Goal: Communication & Community: Ask a question

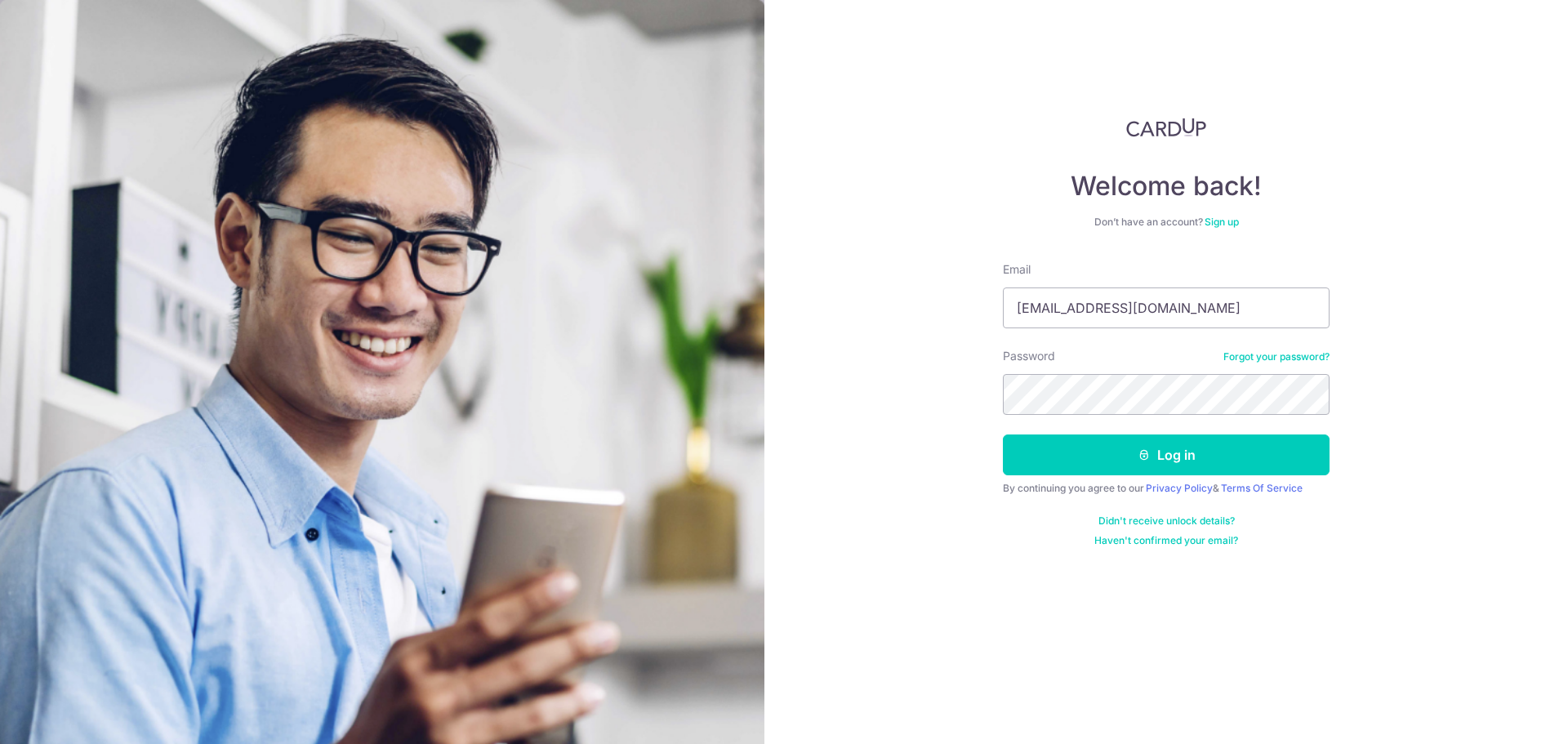
drag, startPoint x: 1200, startPoint y: 361, endPoint x: 1184, endPoint y: 337, distance: 28.8
click at [1184, 337] on form "Email [EMAIL_ADDRESS][DOMAIN_NAME] Password Forgot your password? Log in By con…" at bounding box center [1166, 404] width 327 height 286
drag, startPoint x: 1184, startPoint y: 312, endPoint x: 679, endPoint y: 294, distance: 505.3
click at [714, 301] on section "Welcome back! Don’t have an account? Sign up Email [EMAIL_ADDRESS][DOMAIN_NAME]…" at bounding box center [784, 372] width 1568 height 744
type input "[EMAIL_ADDRESS][DOMAIN_NAME]"
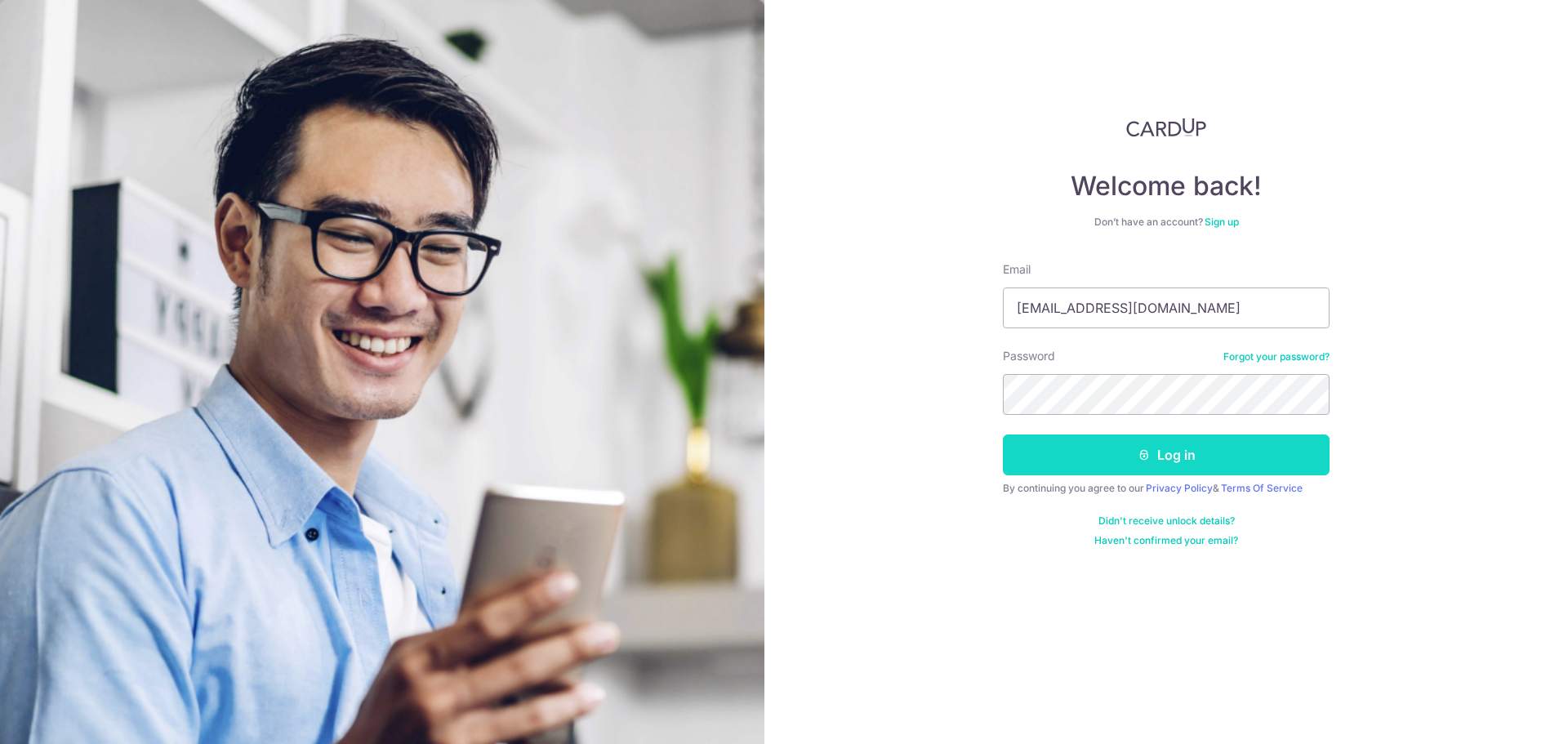
click at [1185, 468] on button "Log in" at bounding box center [1166, 454] width 327 height 41
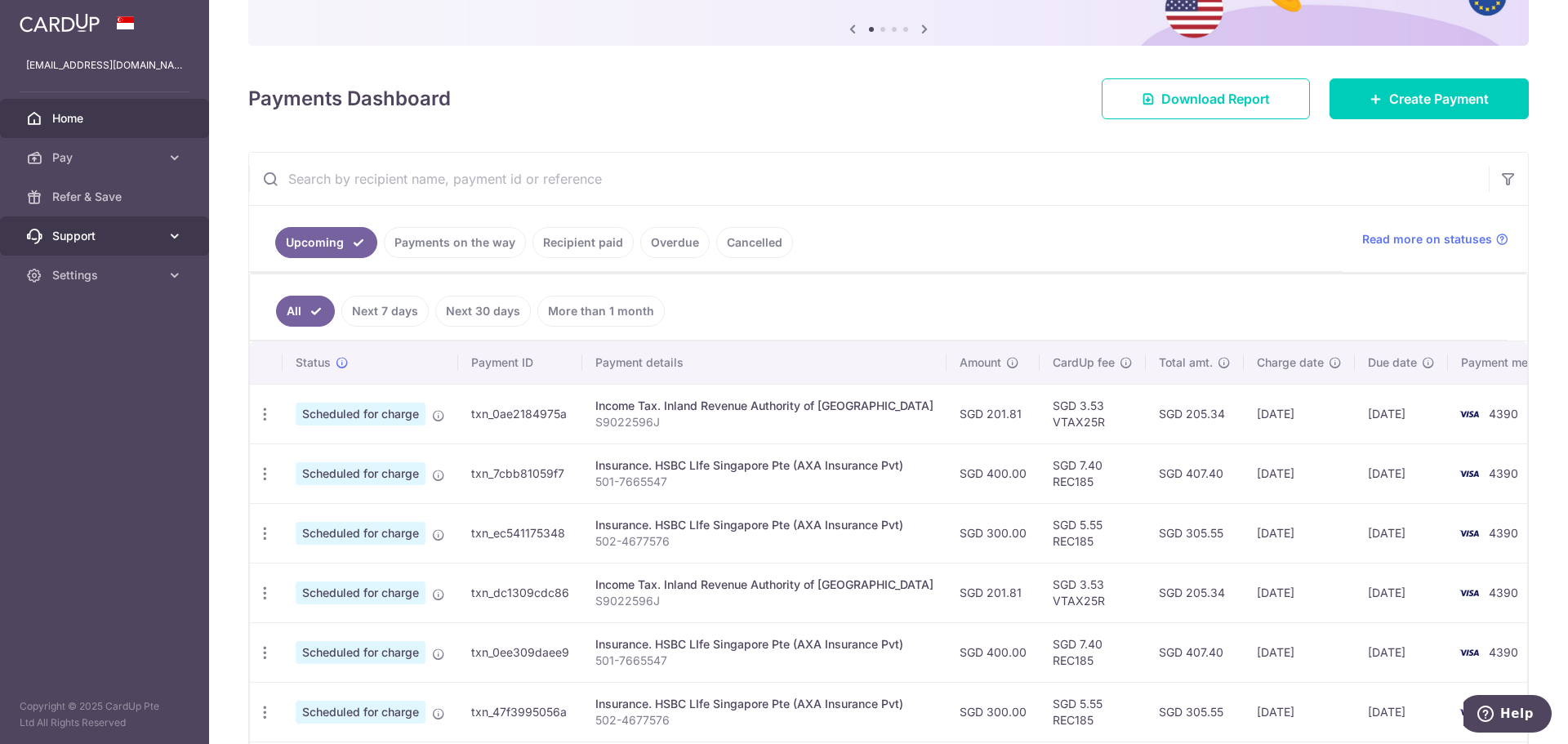
click at [110, 237] on span "Support" at bounding box center [106, 236] width 107 height 16
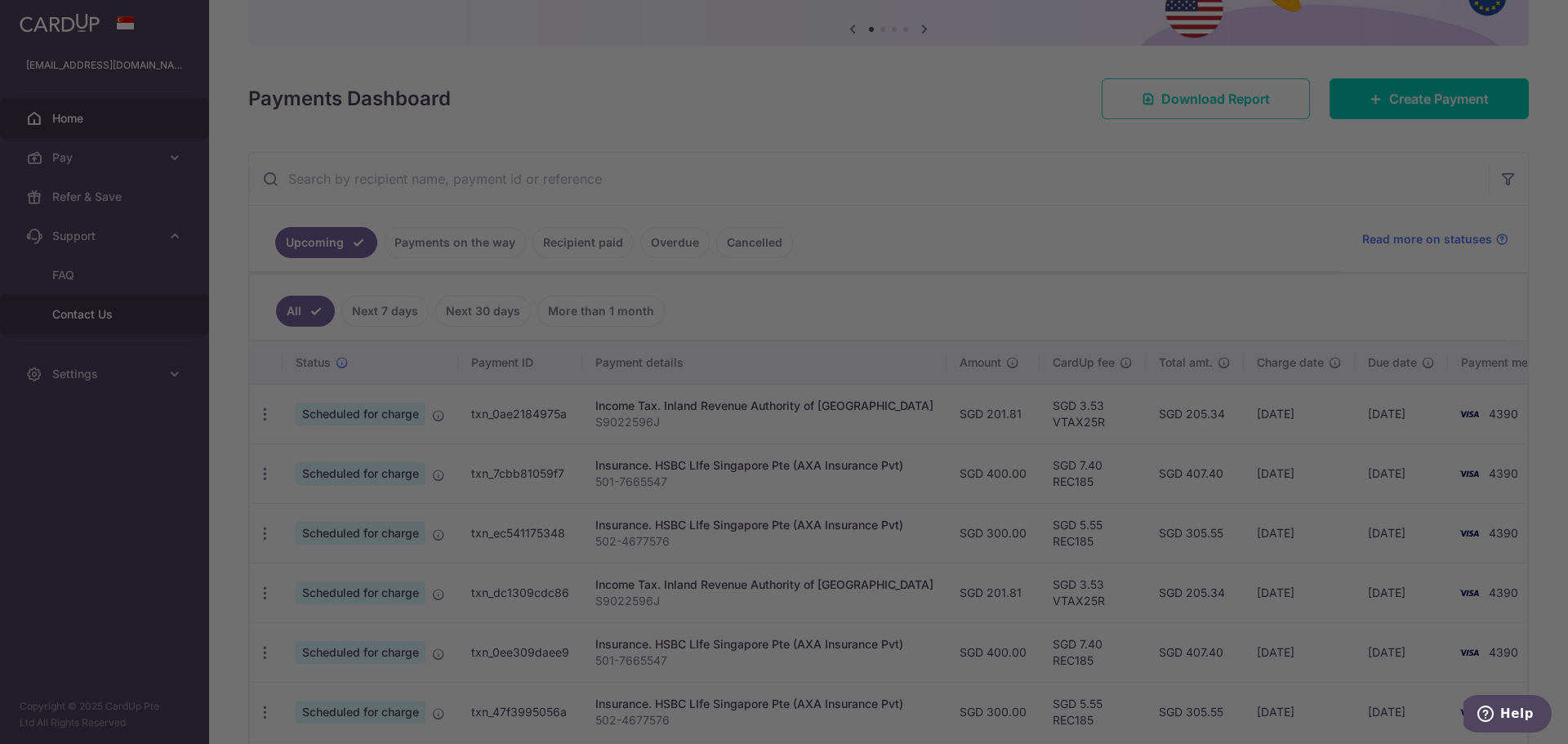
click at [134, 328] on div at bounding box center [791, 376] width 1583 height 751
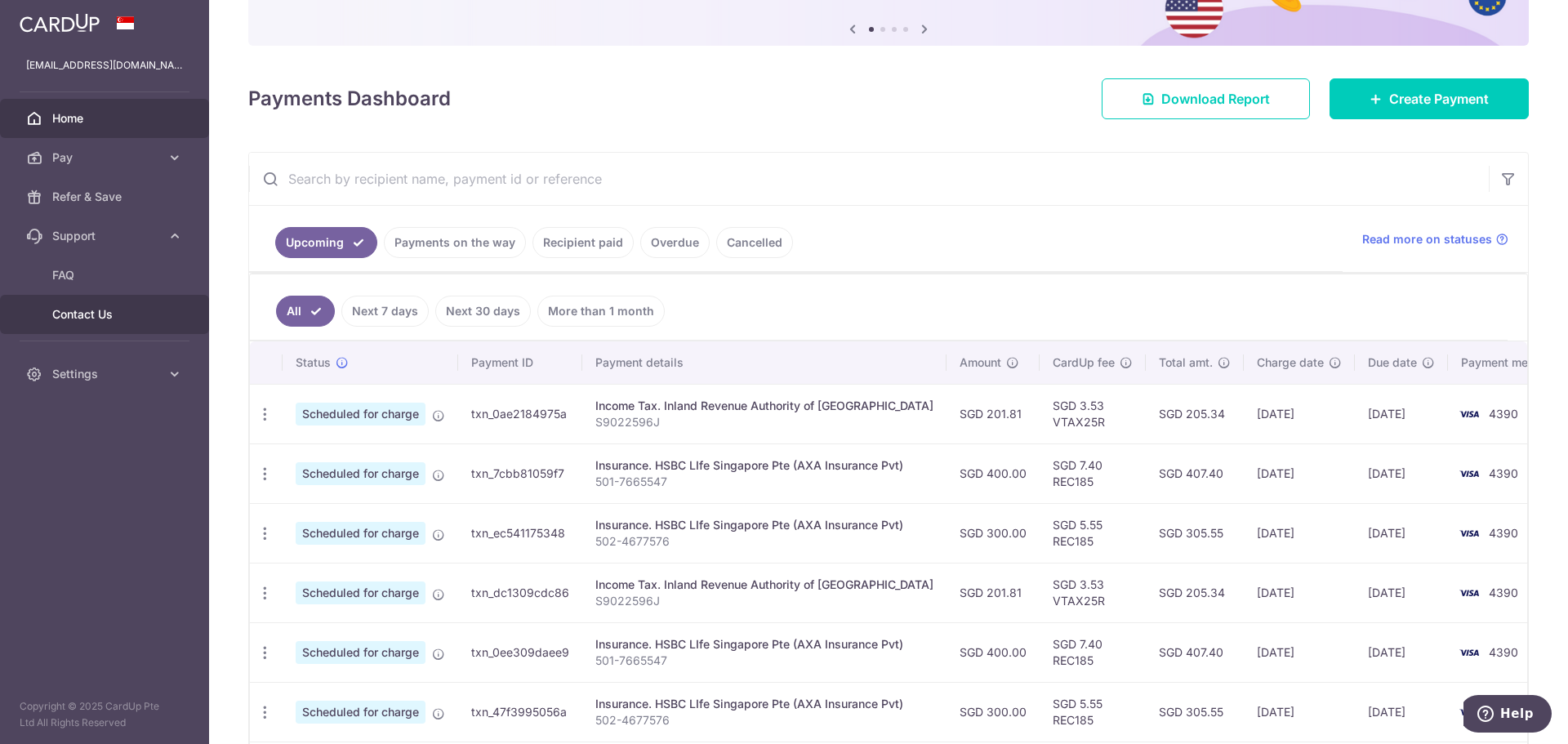
click at [75, 312] on span "Contact Us" at bounding box center [106, 314] width 107 height 16
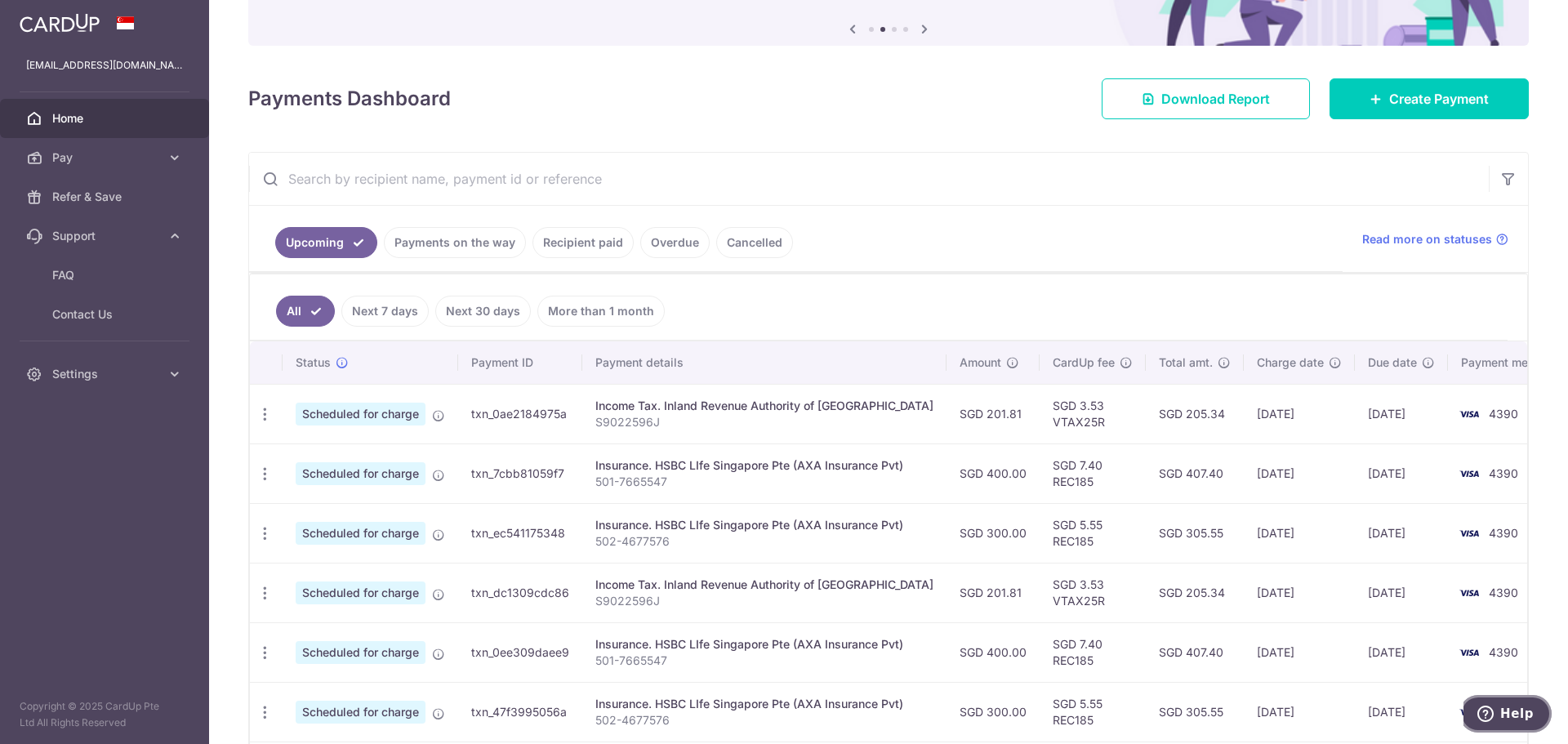
click at [1517, 706] on span "Help" at bounding box center [1517, 713] width 33 height 14
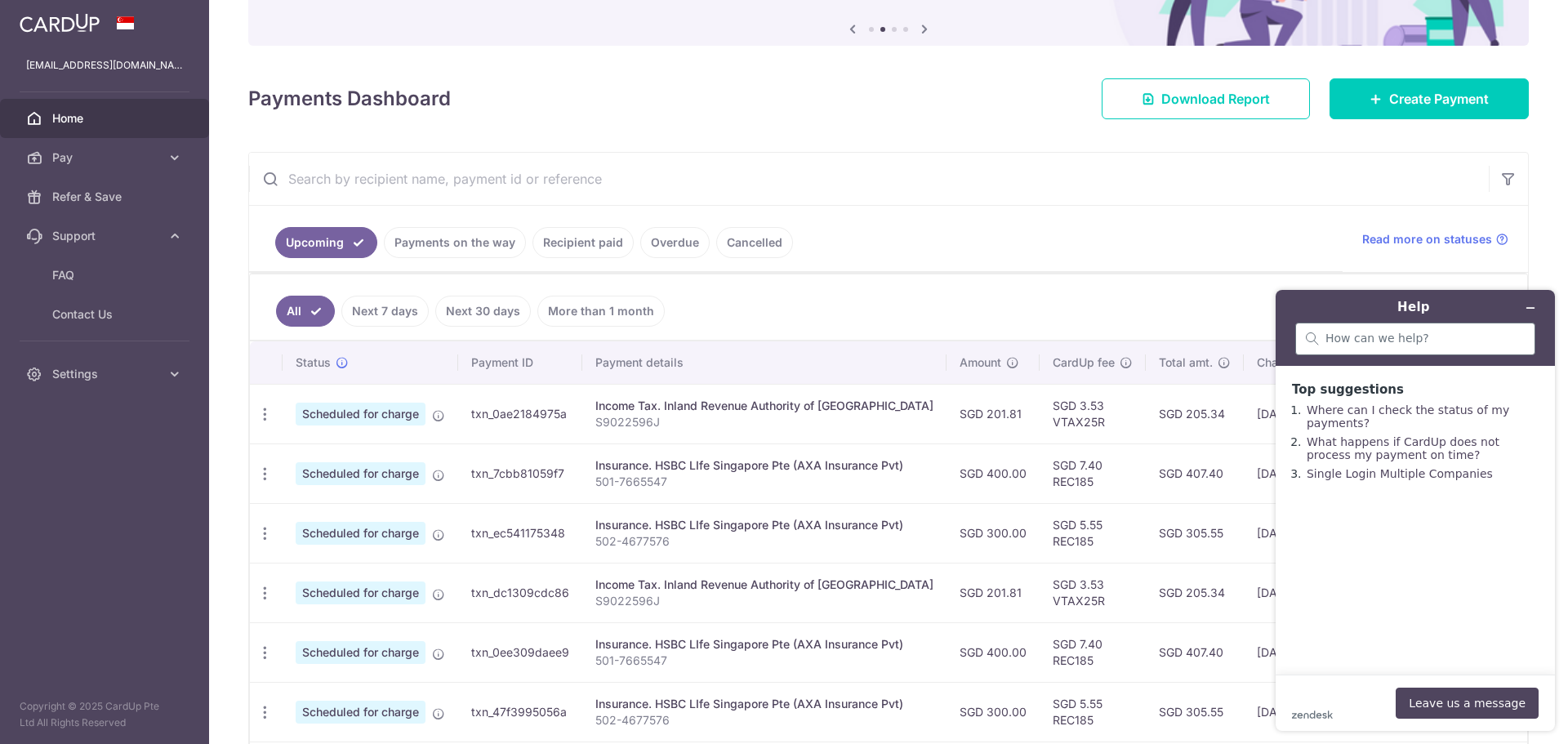
click at [1374, 330] on div at bounding box center [1415, 339] width 240 height 33
type input ":"
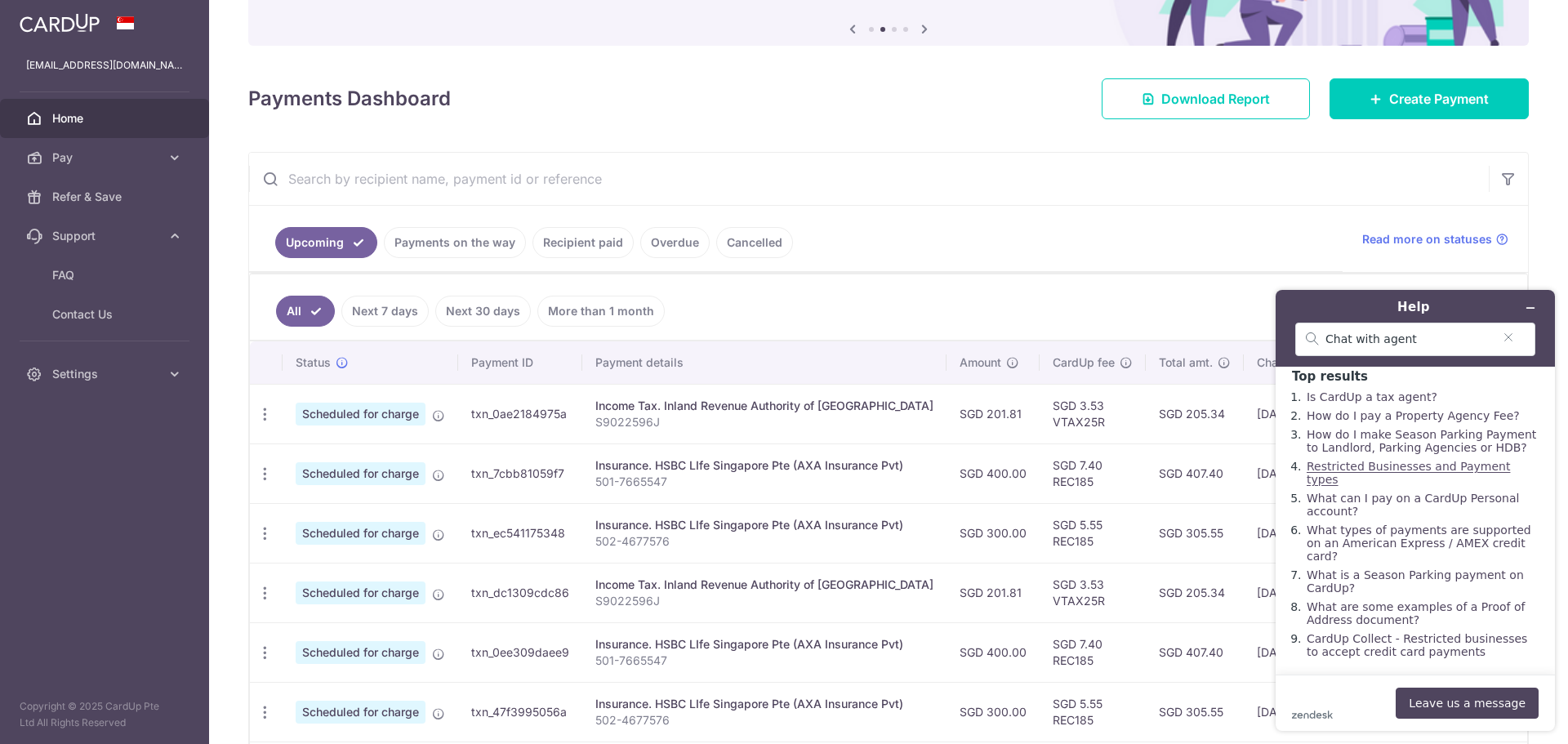
scroll to position [25, 0]
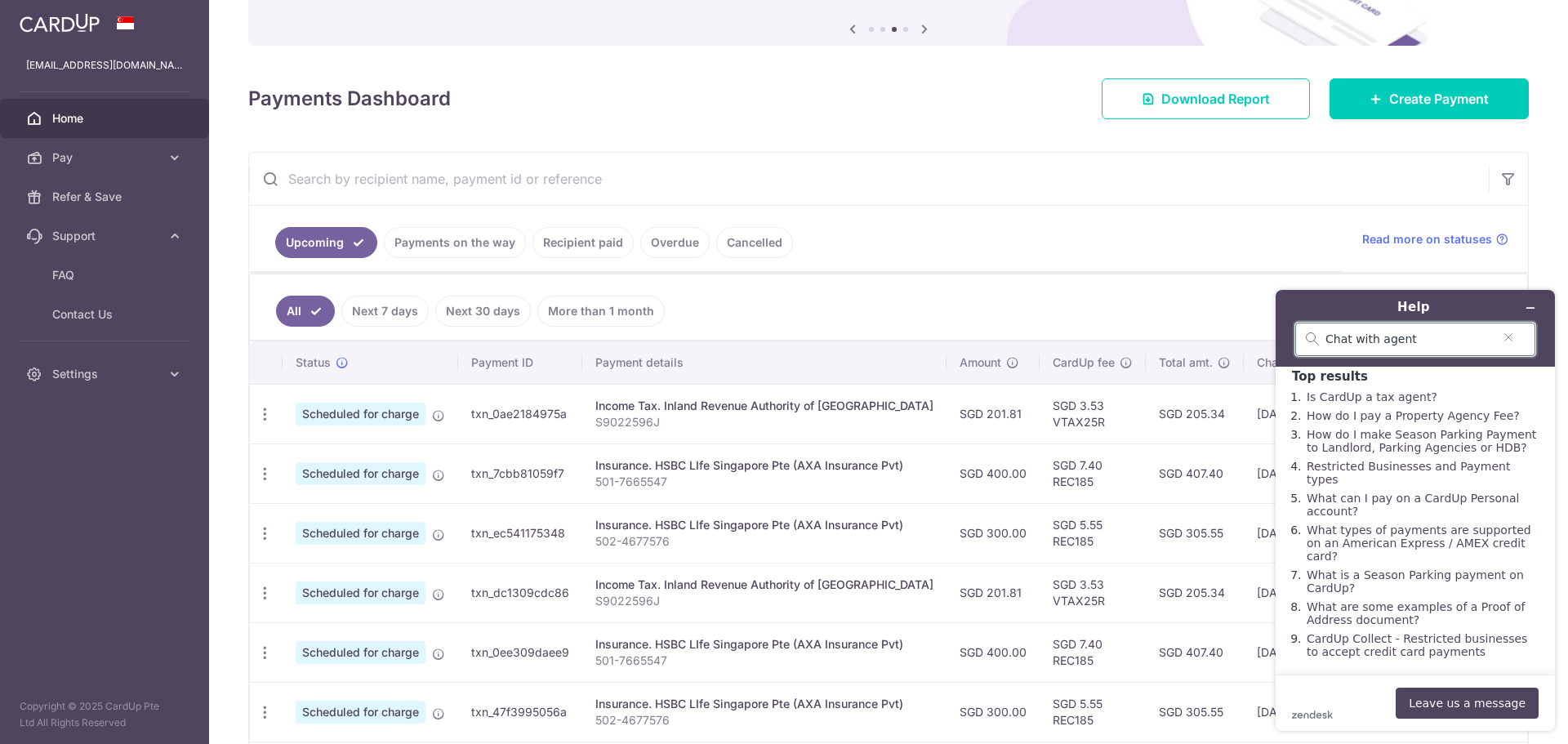
drag, startPoint x: 1423, startPoint y: 336, endPoint x: 2494, endPoint y: 629, distance: 1110.4
click html "Help Chat with agent Top results Is CardUp a tax agent? How do I pay a Property…"
type input "T"
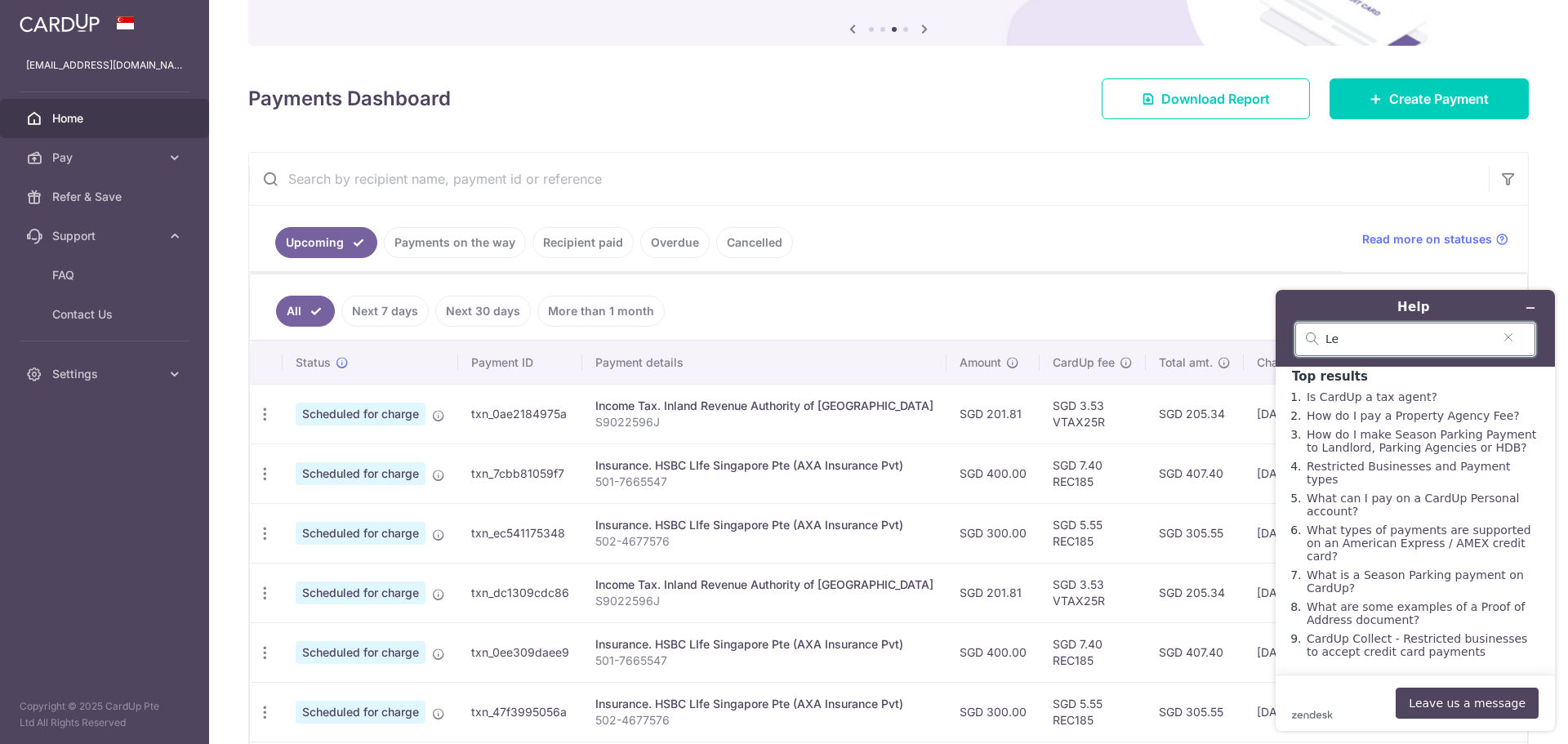
type input "L"
type input "C"
type input "Live chat"
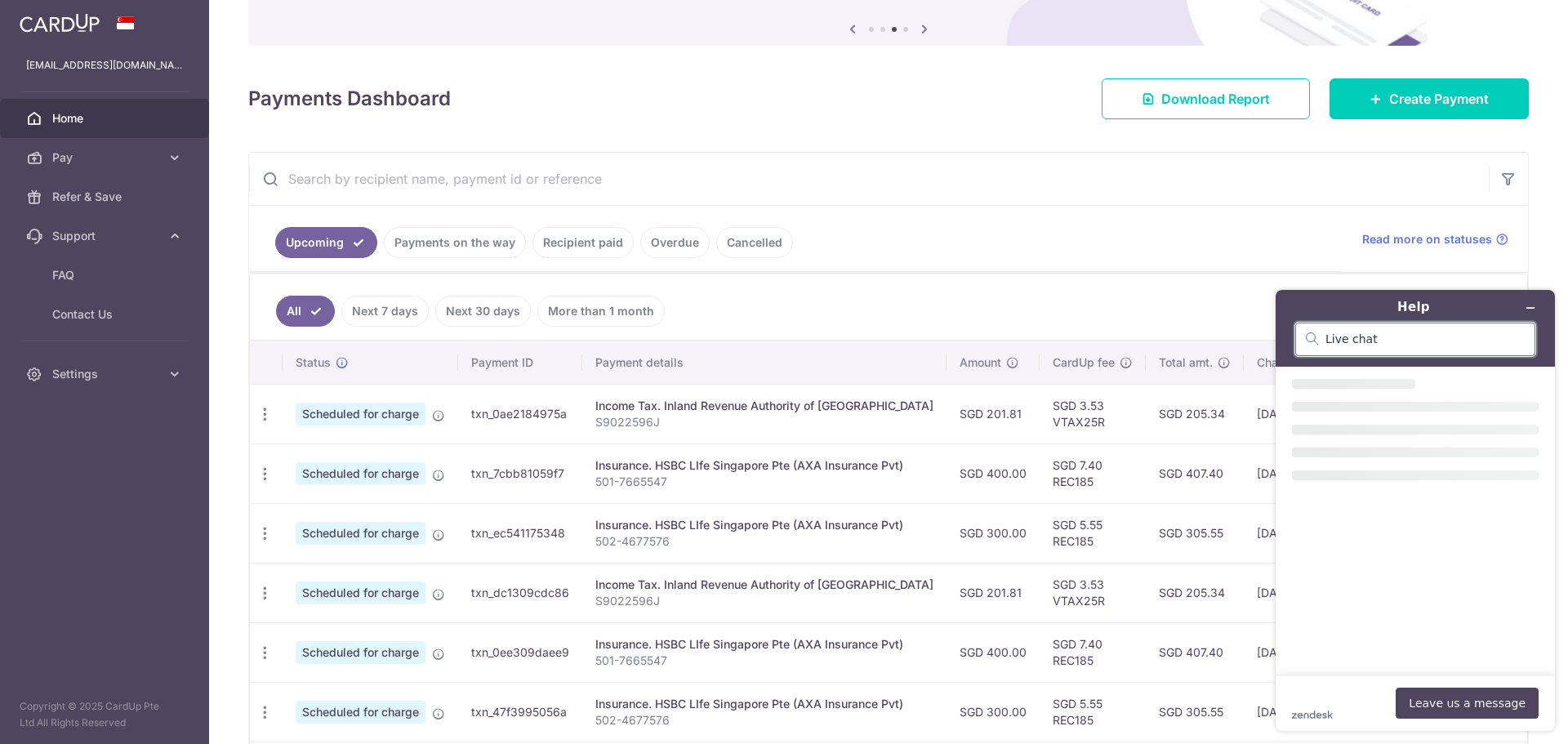
scroll to position [0, 0]
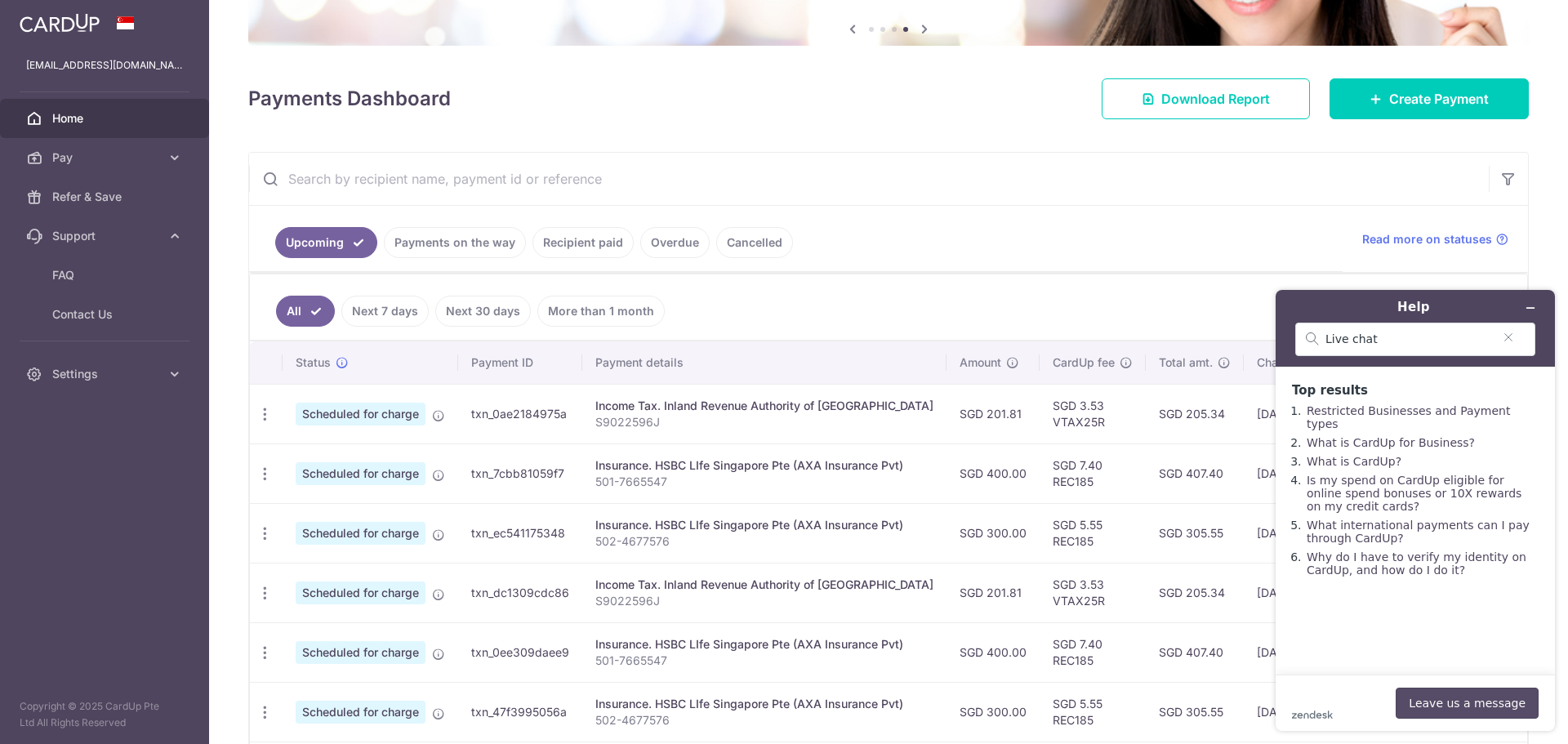
click at [1500, 706] on button "Leave us a message" at bounding box center [1467, 702] width 143 height 31
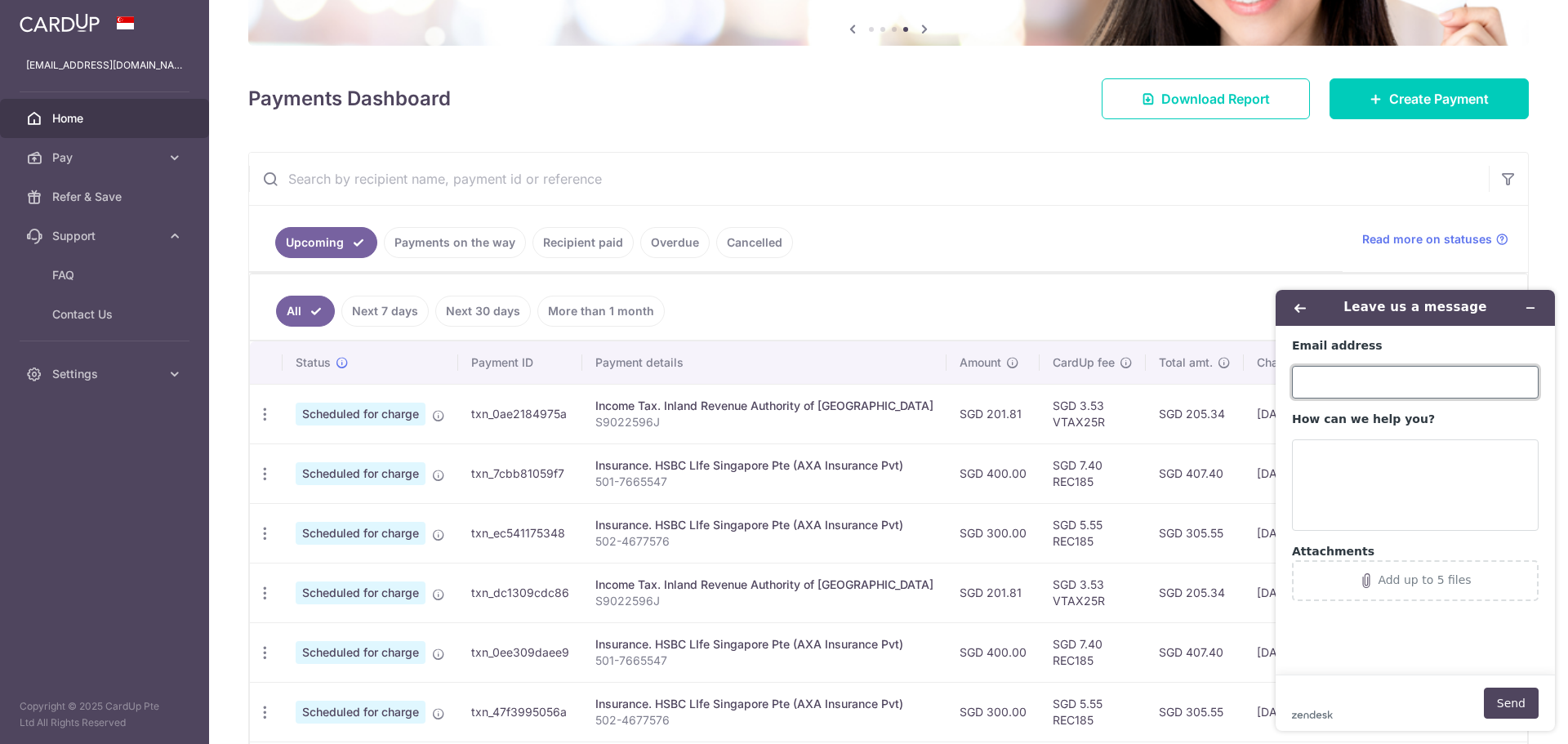
click at [1364, 386] on input "Email address" at bounding box center [1415, 382] width 247 height 33
type input "[EMAIL_ADDRESS][DOMAIN_NAME]"
click at [1319, 492] on textarea "How can we help you?" at bounding box center [1415, 485] width 247 height 91
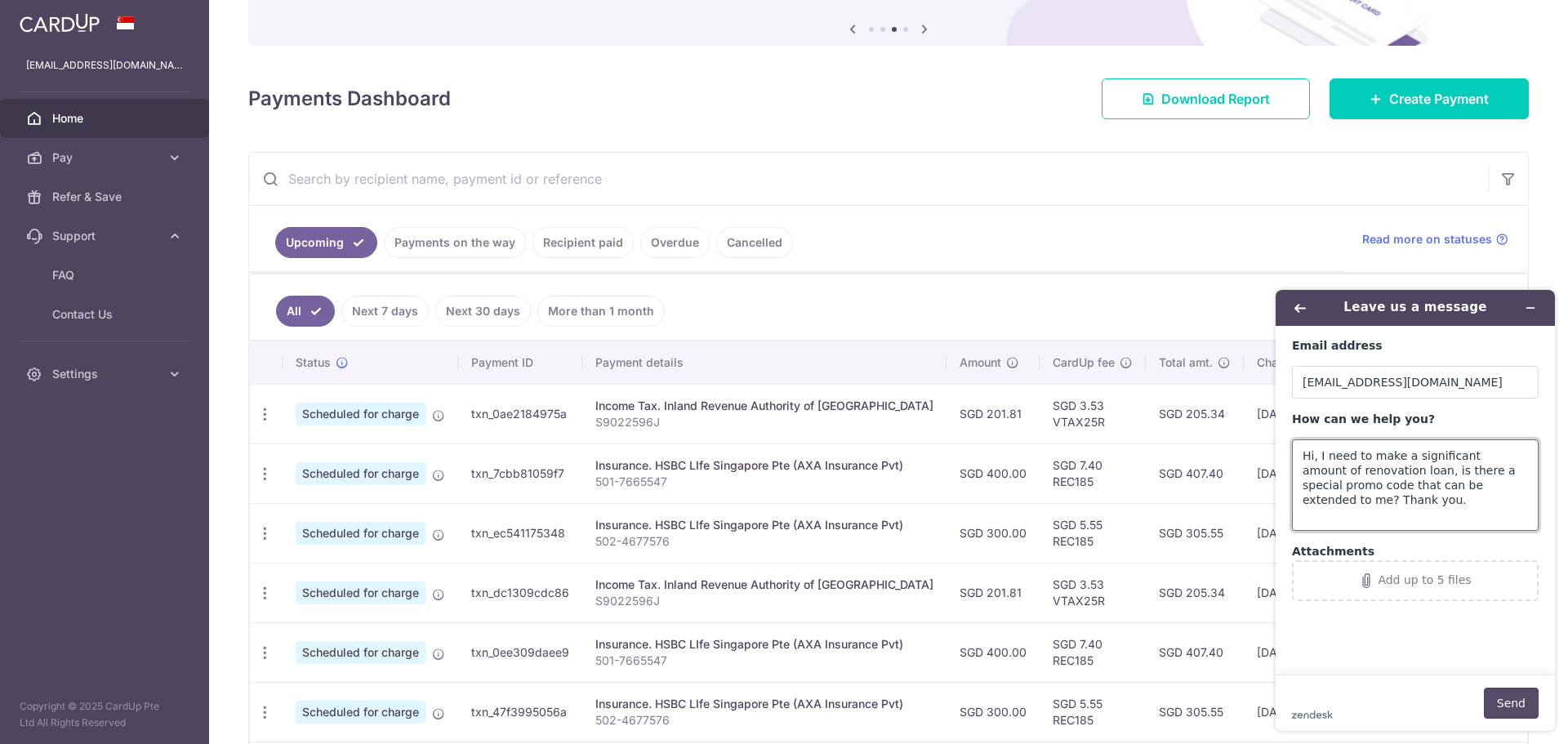
type textarea "Hi, I need to make a significant amount of renovation loan, is there a special …"
click at [1512, 698] on button "Send" at bounding box center [1511, 702] width 55 height 31
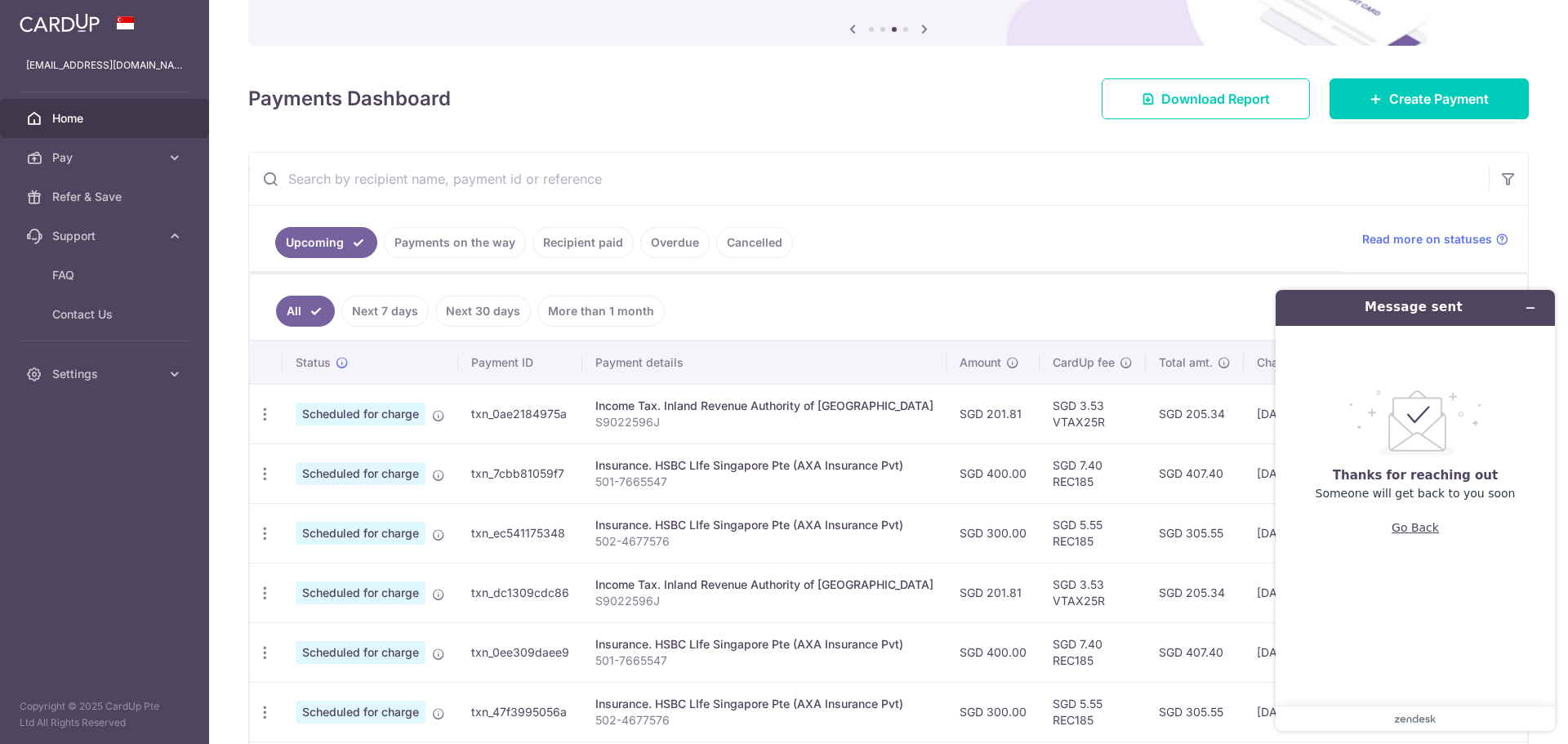
click at [1415, 531] on button "Go Back" at bounding box center [1415, 527] width 47 height 31
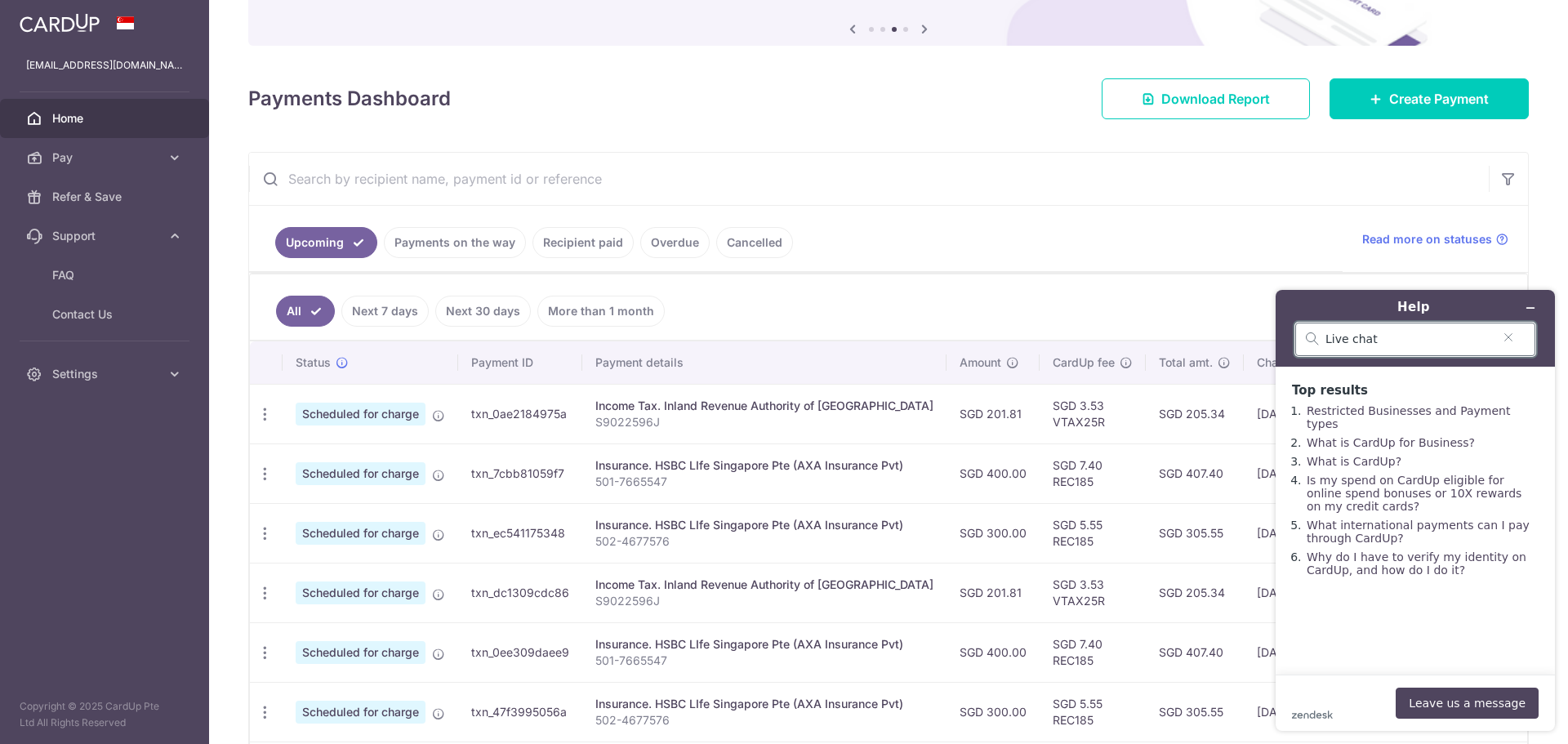
click at [1353, 334] on input "Live chat" at bounding box center [1409, 339] width 166 height 14
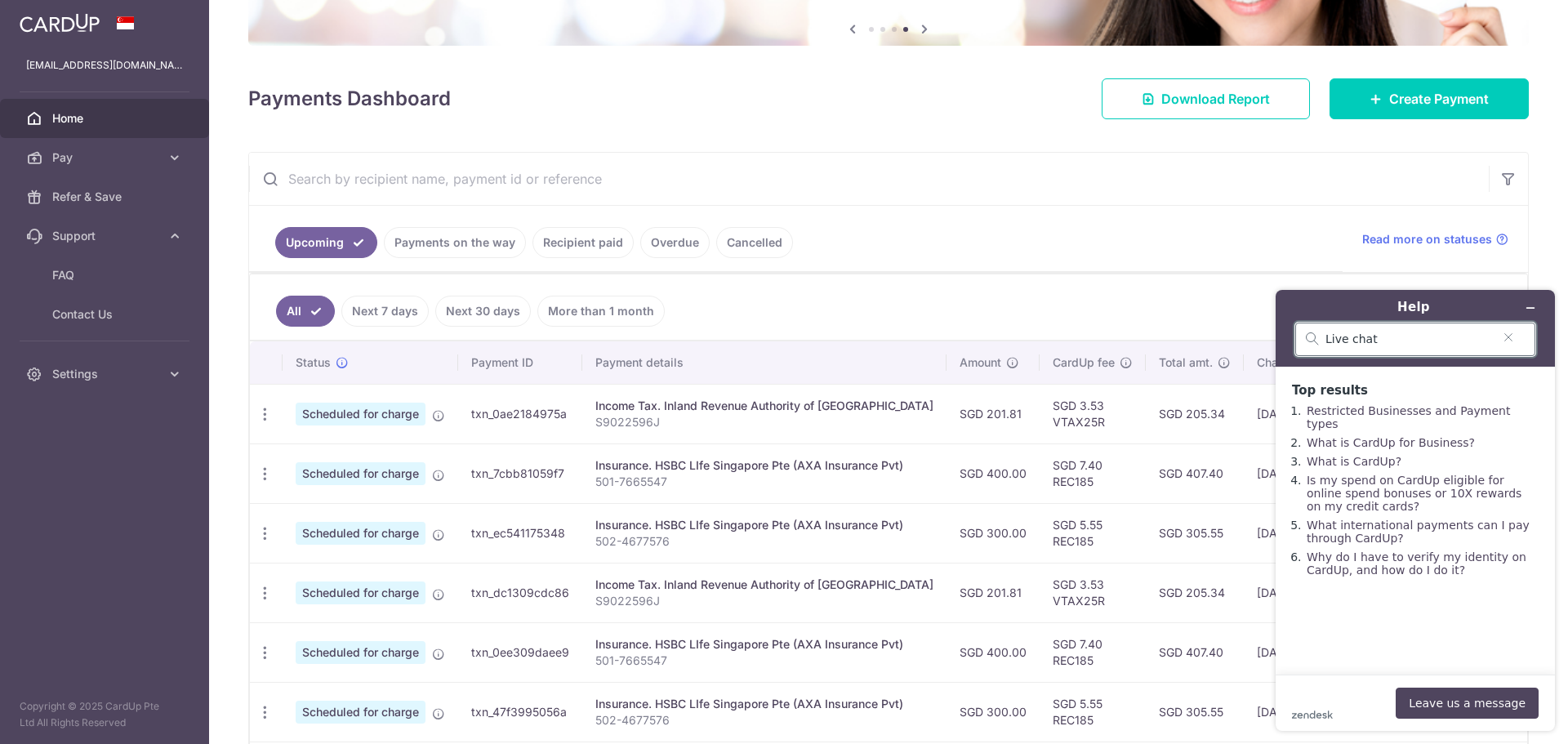
drag, startPoint x: 1402, startPoint y: 339, endPoint x: 2490, endPoint y: 627, distance: 1125.5
click html "Help Live chat Top results Restricted Businesses and Payment types What is Card…"
type input "H"
type input "Special promo code"
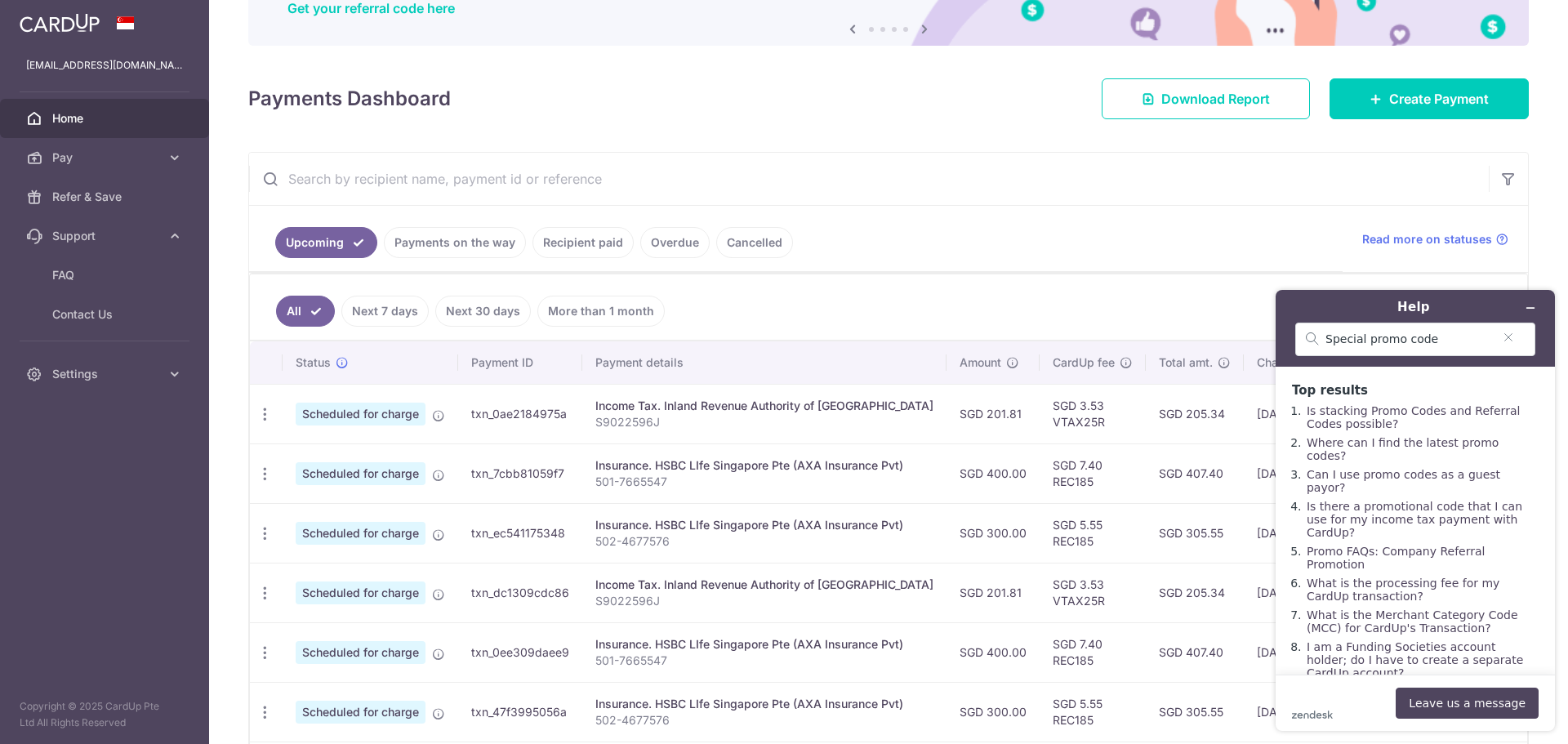
scroll to position [10, 0]
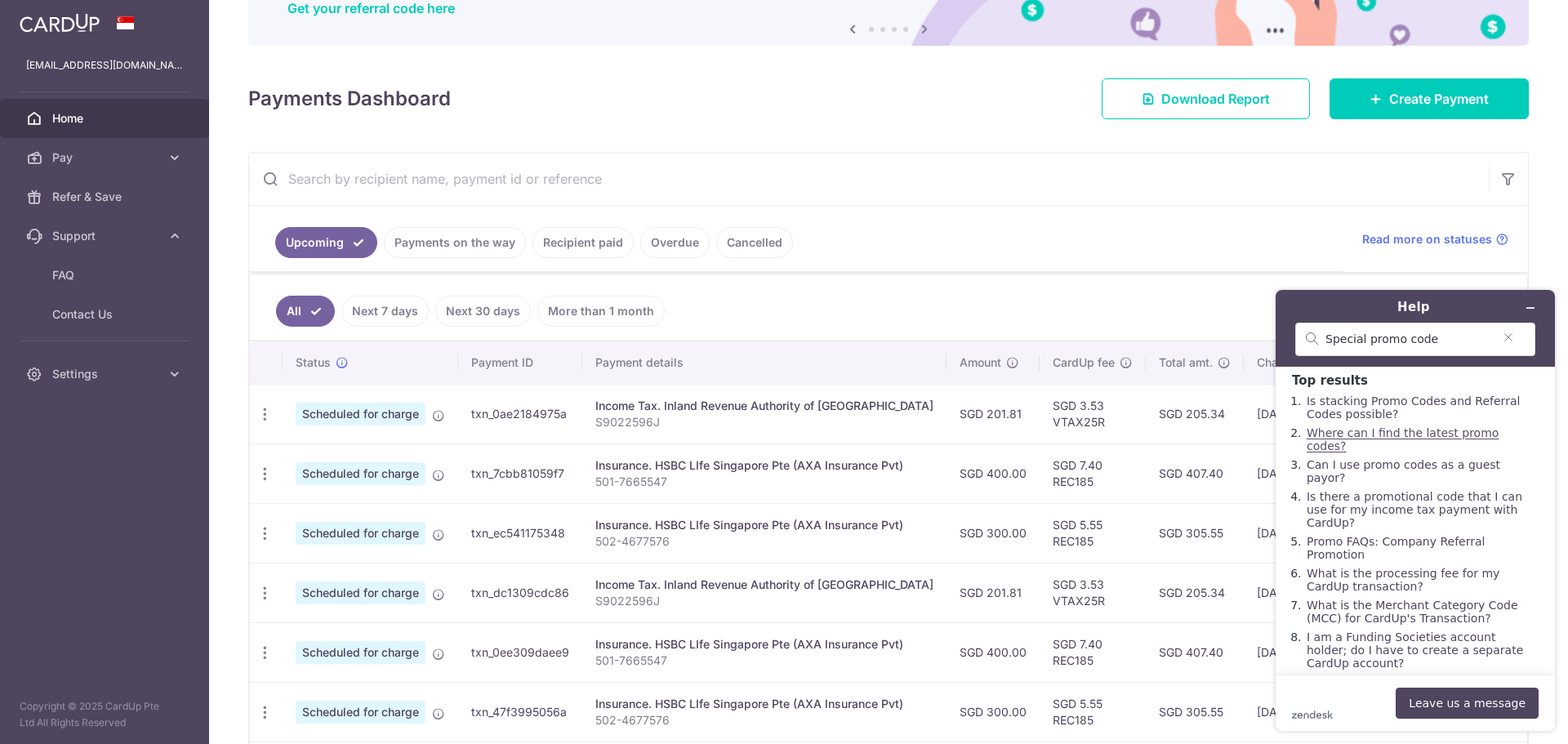
click at [1452, 441] on link "Where can I find the latest promo codes?" at bounding box center [1403, 439] width 192 height 26
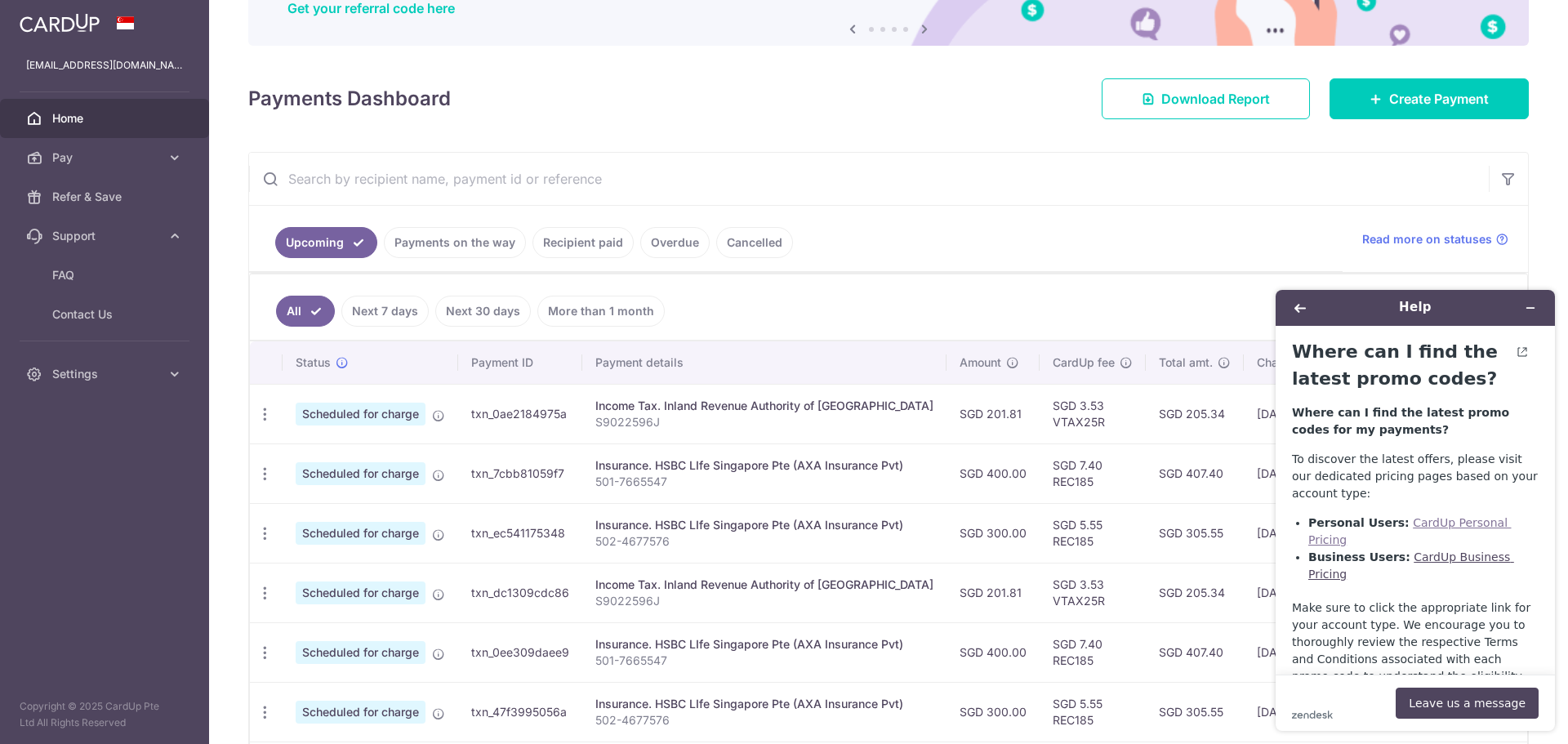
click at [1425, 520] on link "CardUp Personal Pricing" at bounding box center [1410, 531] width 203 height 30
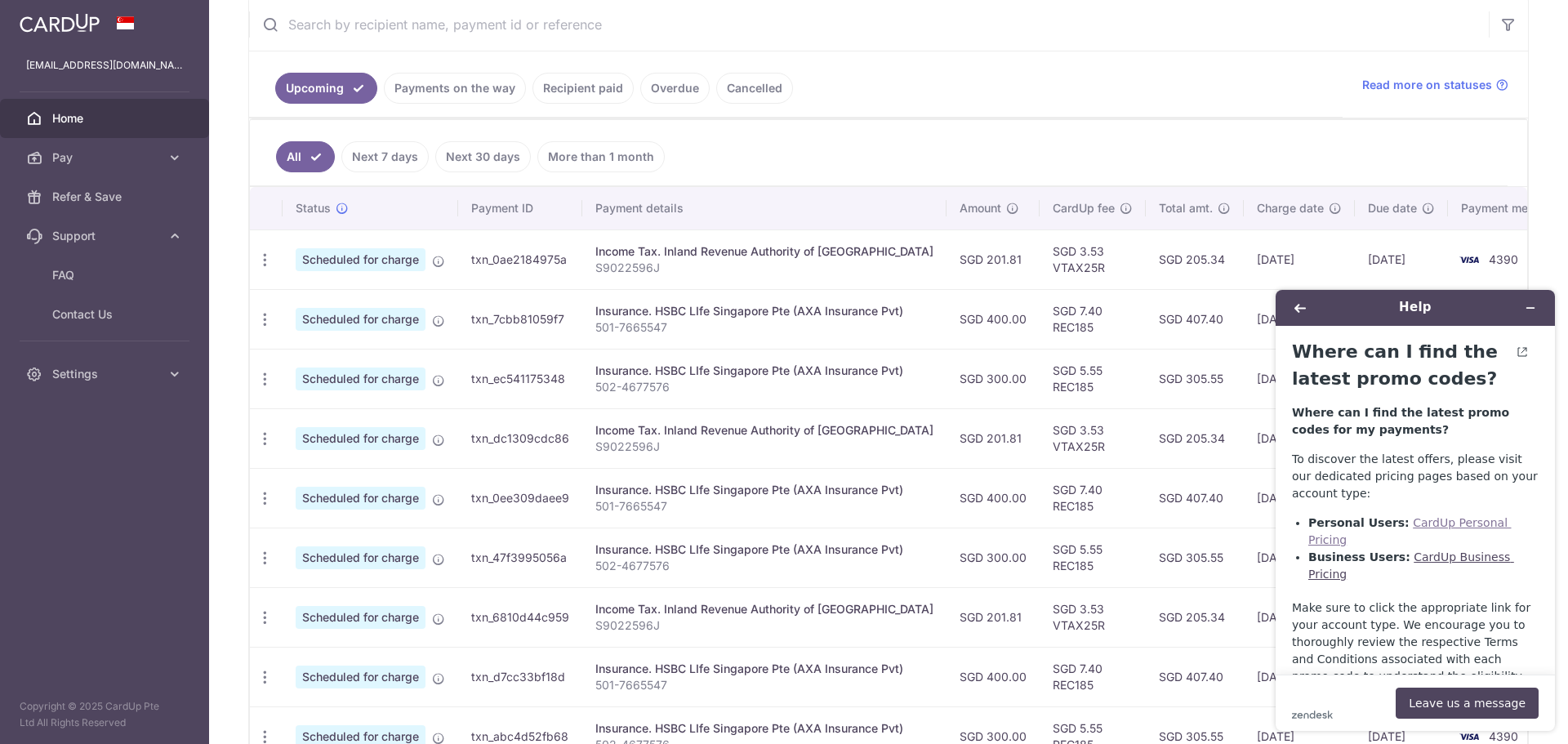
scroll to position [526, 0]
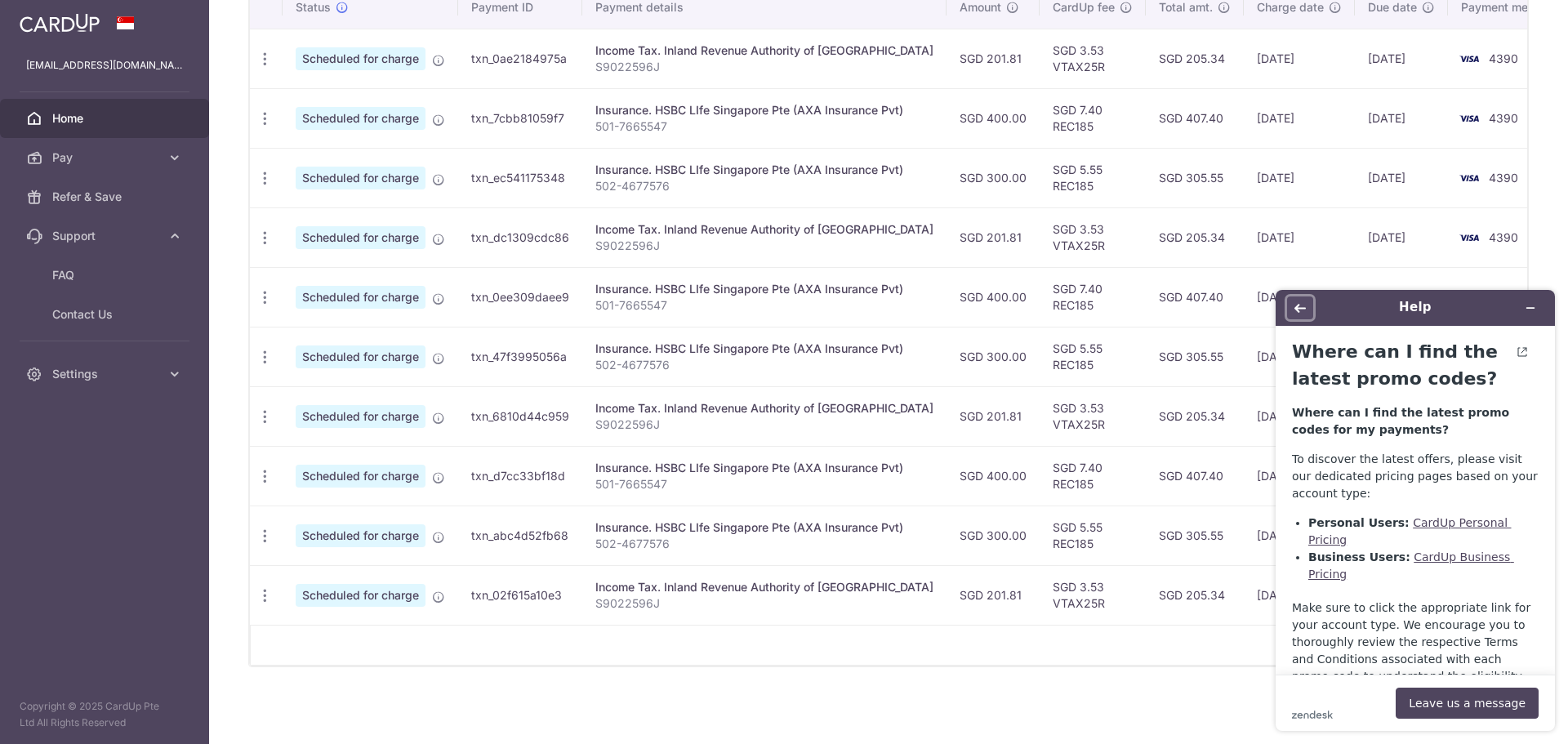
click at [1293, 305] on button "Back" at bounding box center [1300, 307] width 26 height 23
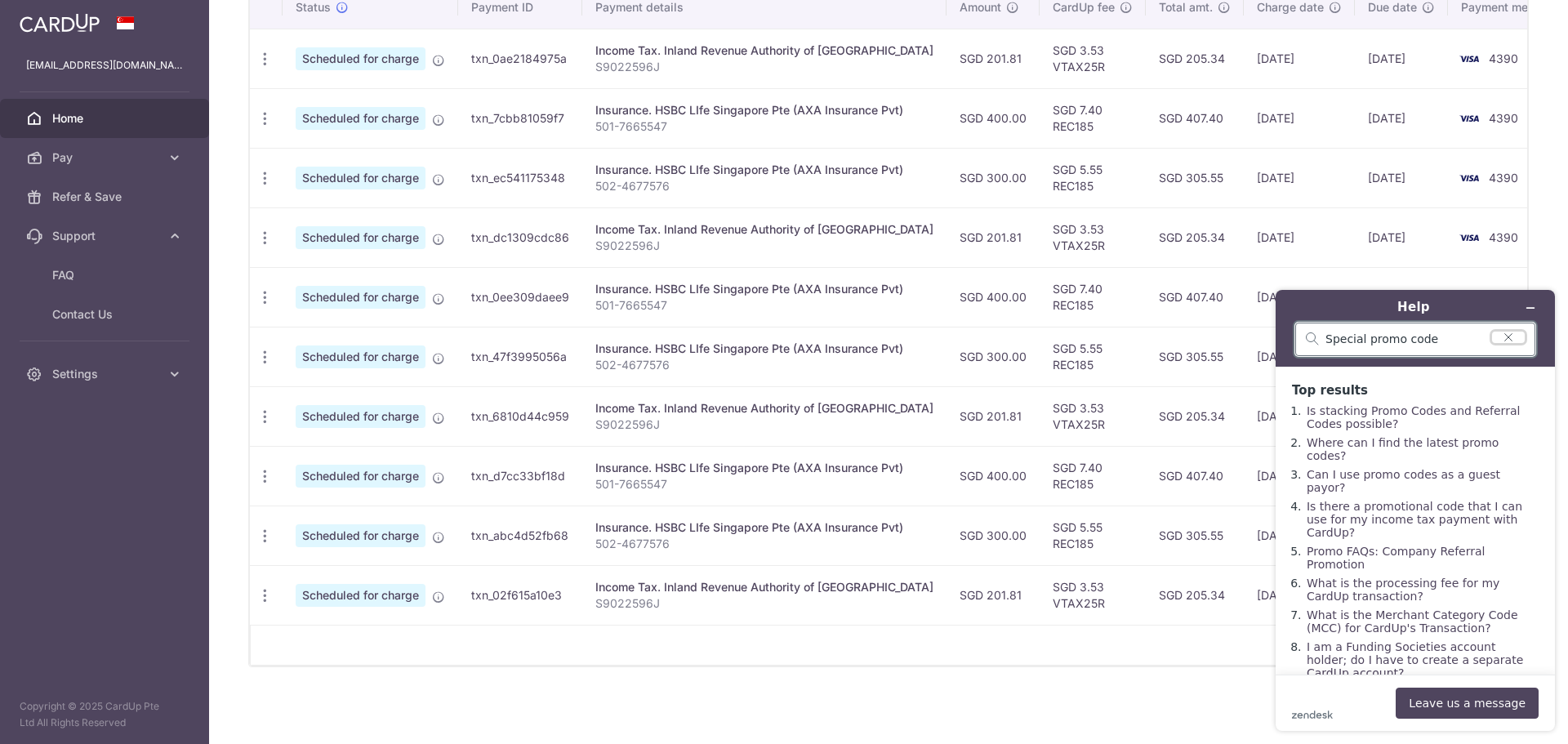
click at [1513, 335] on icon "Clear search" at bounding box center [1508, 337] width 13 height 12
type input ";"
type input "l"
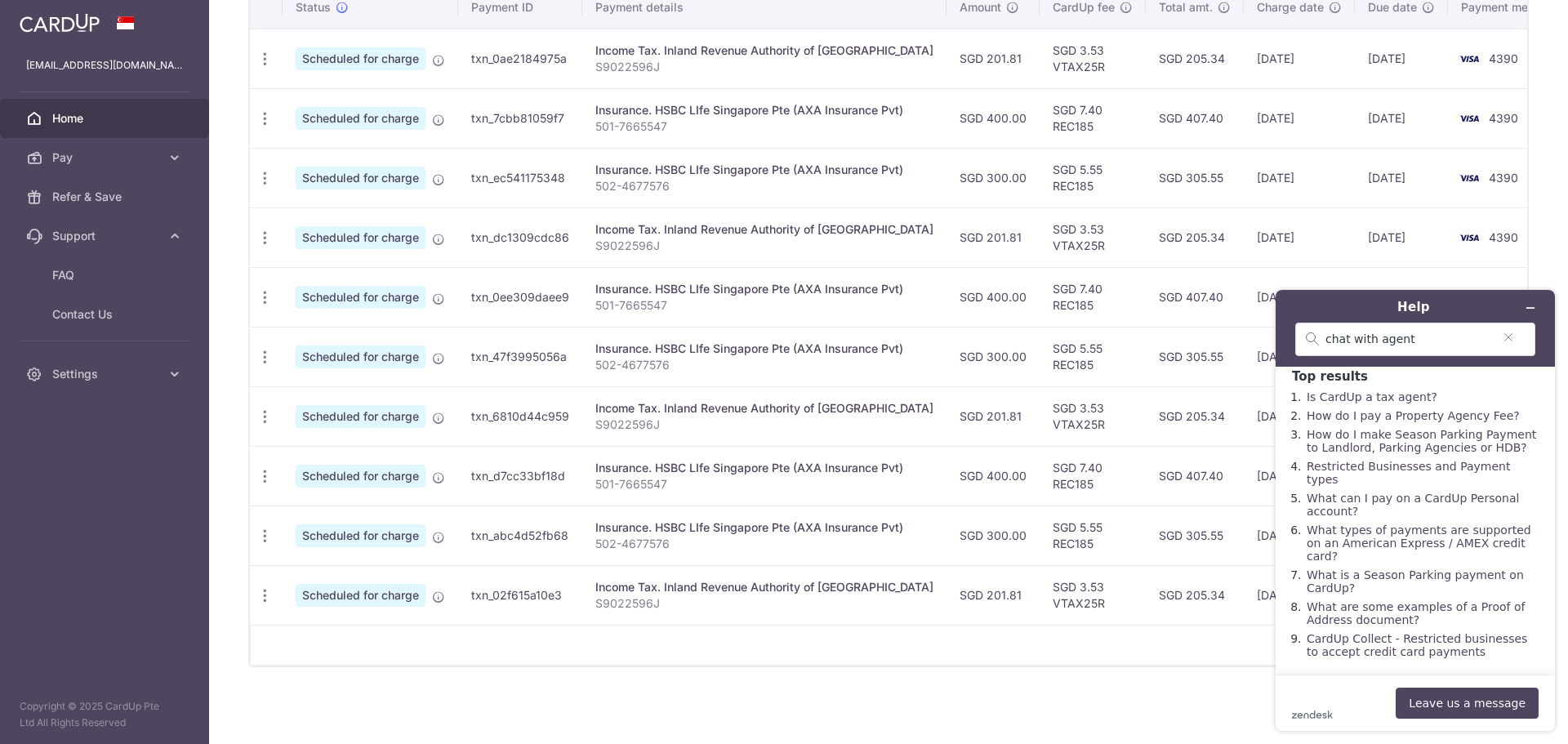
scroll to position [25, 0]
drag, startPoint x: 1421, startPoint y: 335, endPoint x: 2381, endPoint y: 623, distance: 1002.3
click html "Help chat with agent Top results Is CardUp a tax agent? How do I pay a Property…"
type input "c"
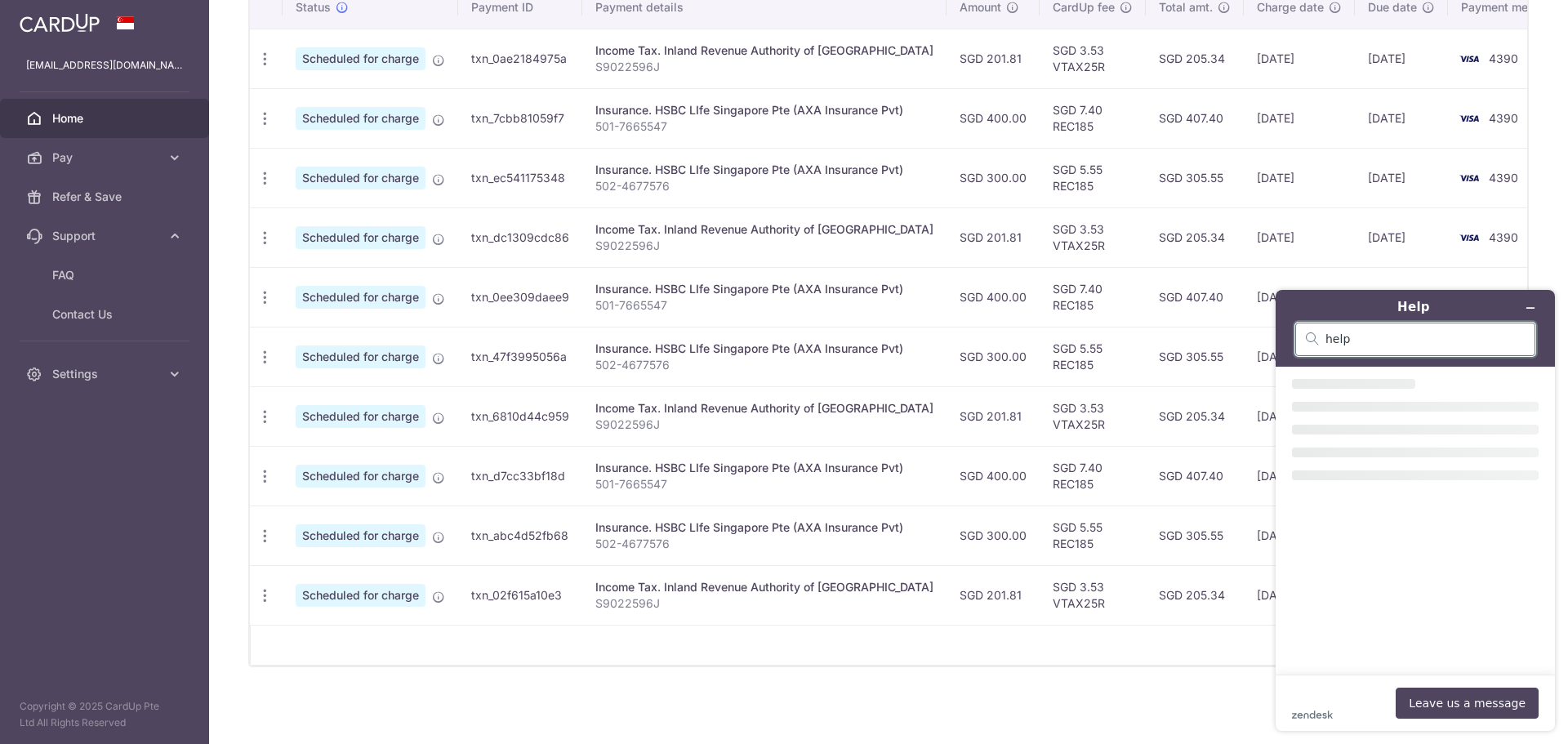
scroll to position [0, 0]
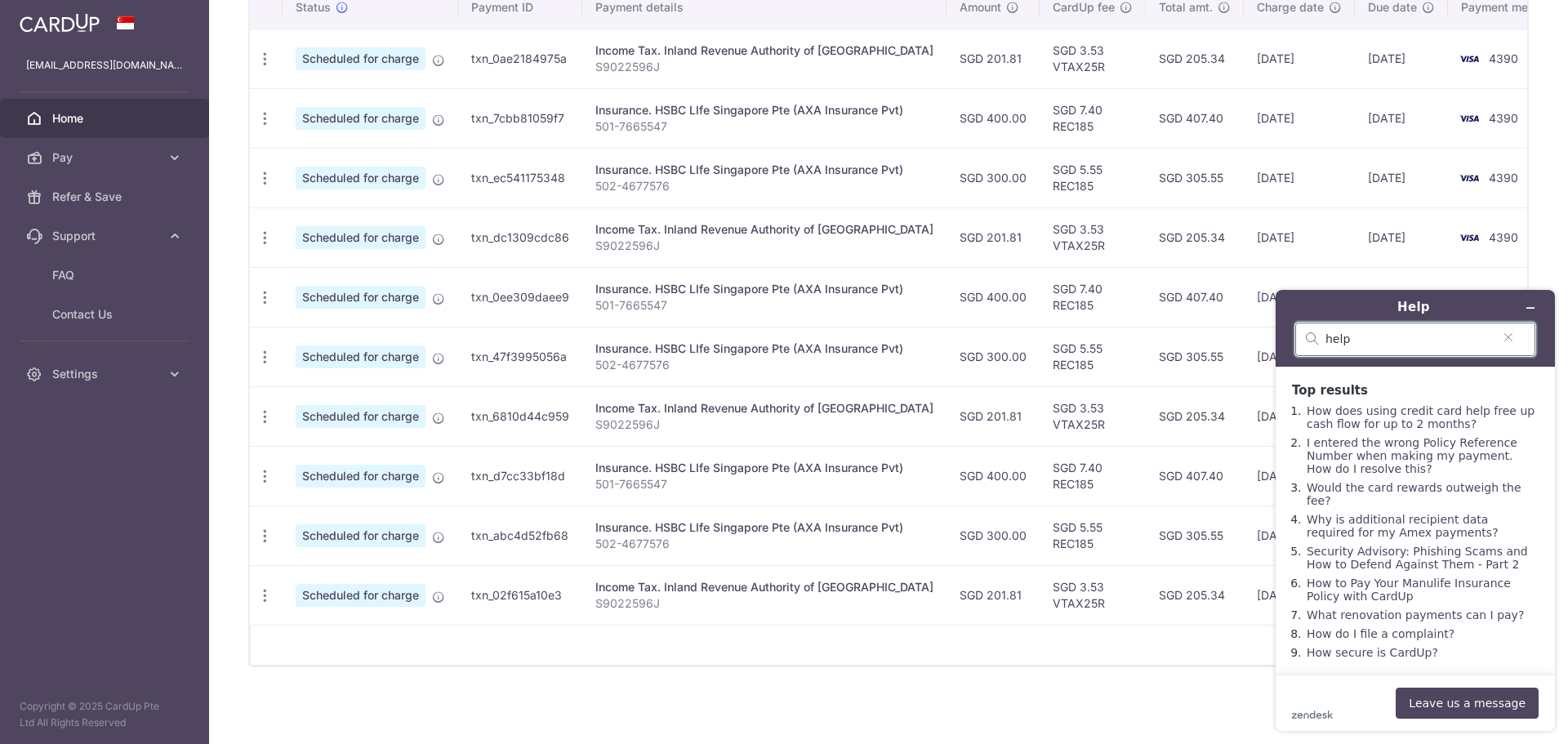
drag, startPoint x: 1351, startPoint y: 340, endPoint x: 1262, endPoint y: 348, distance: 89.4
click html "Help help Top results How does using credit card help free up cash flow for up …"
type input "live chat"
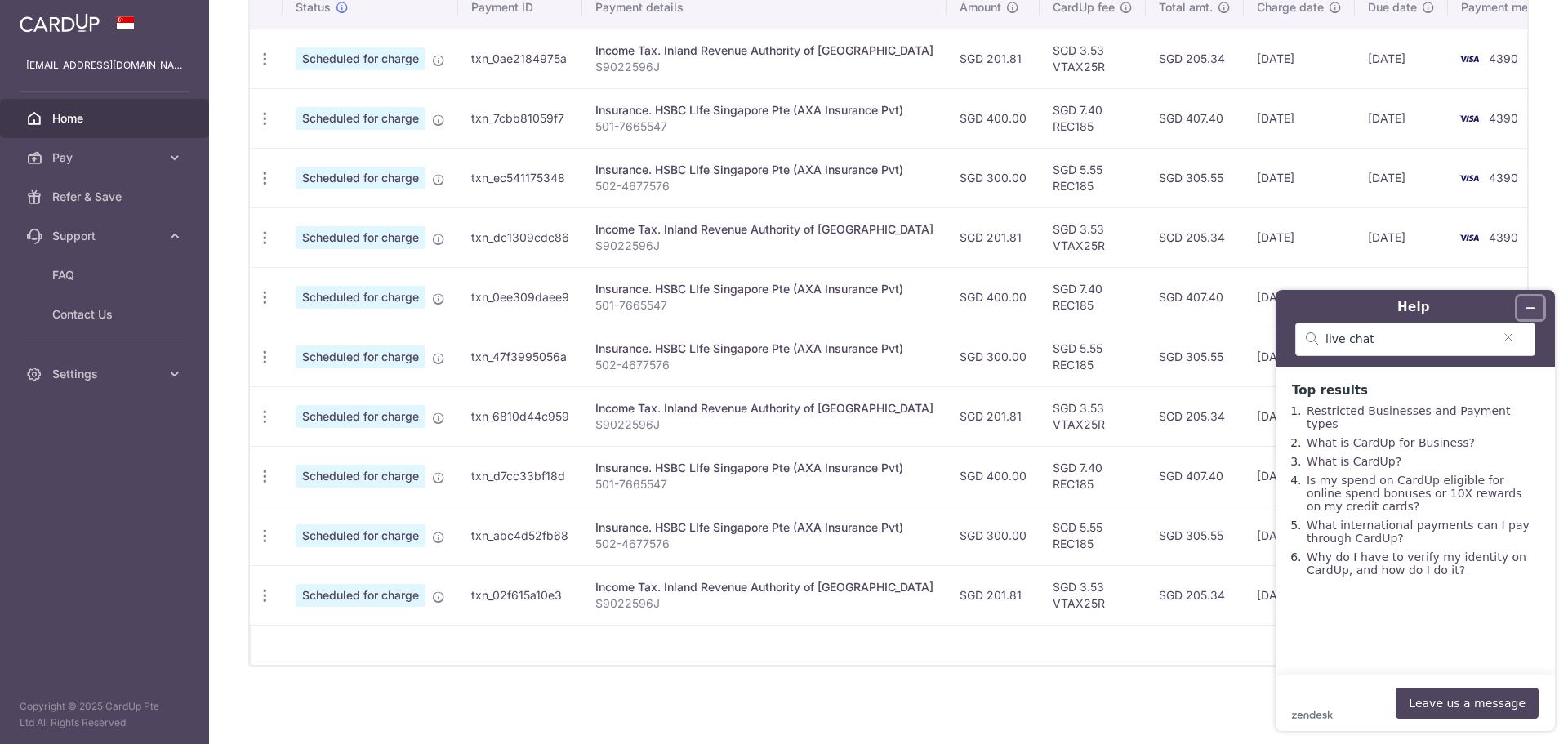
click at [1527, 308] on icon "Minimize widget" at bounding box center [1531, 308] width 7 height 0
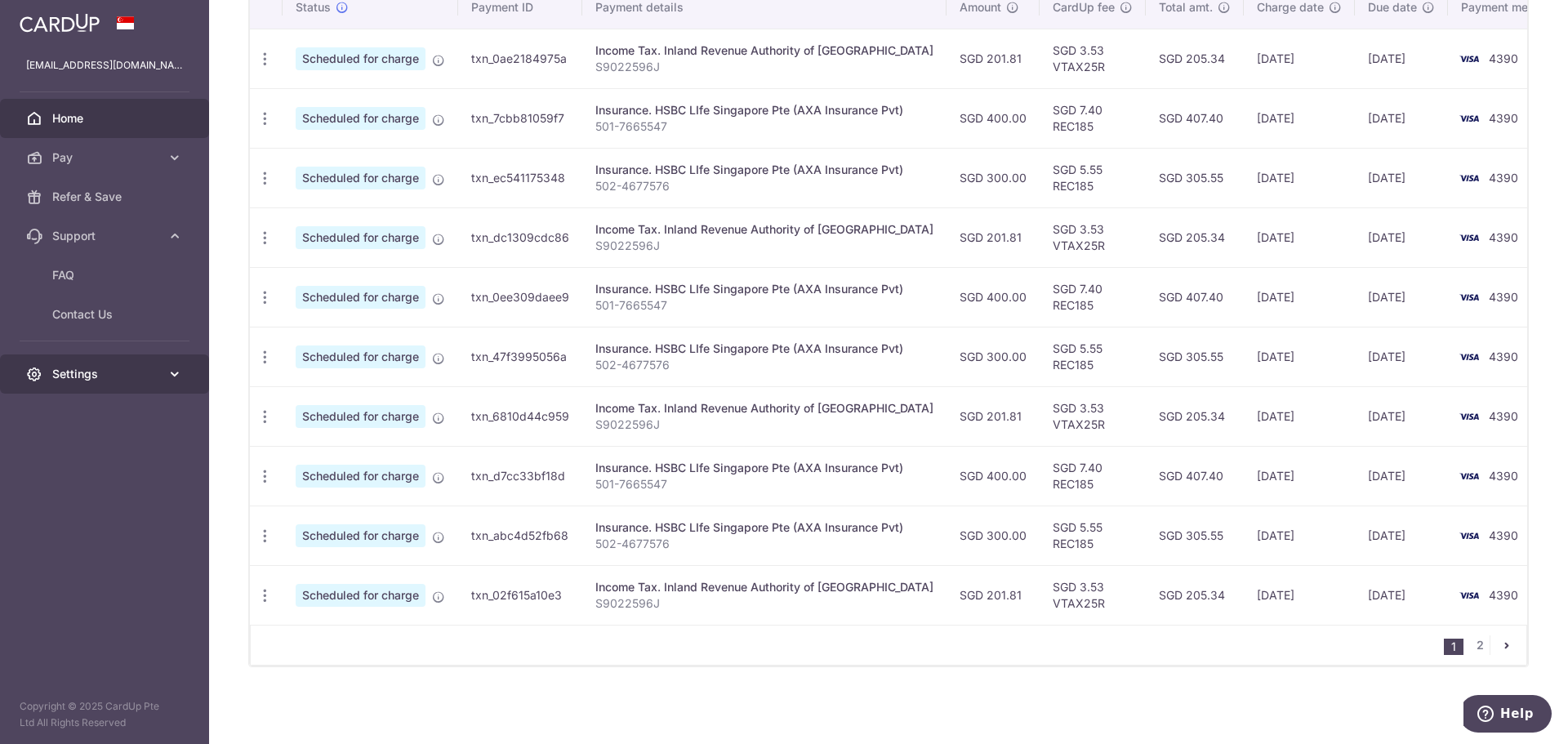
click at [90, 378] on span "Settings" at bounding box center [106, 374] width 107 height 16
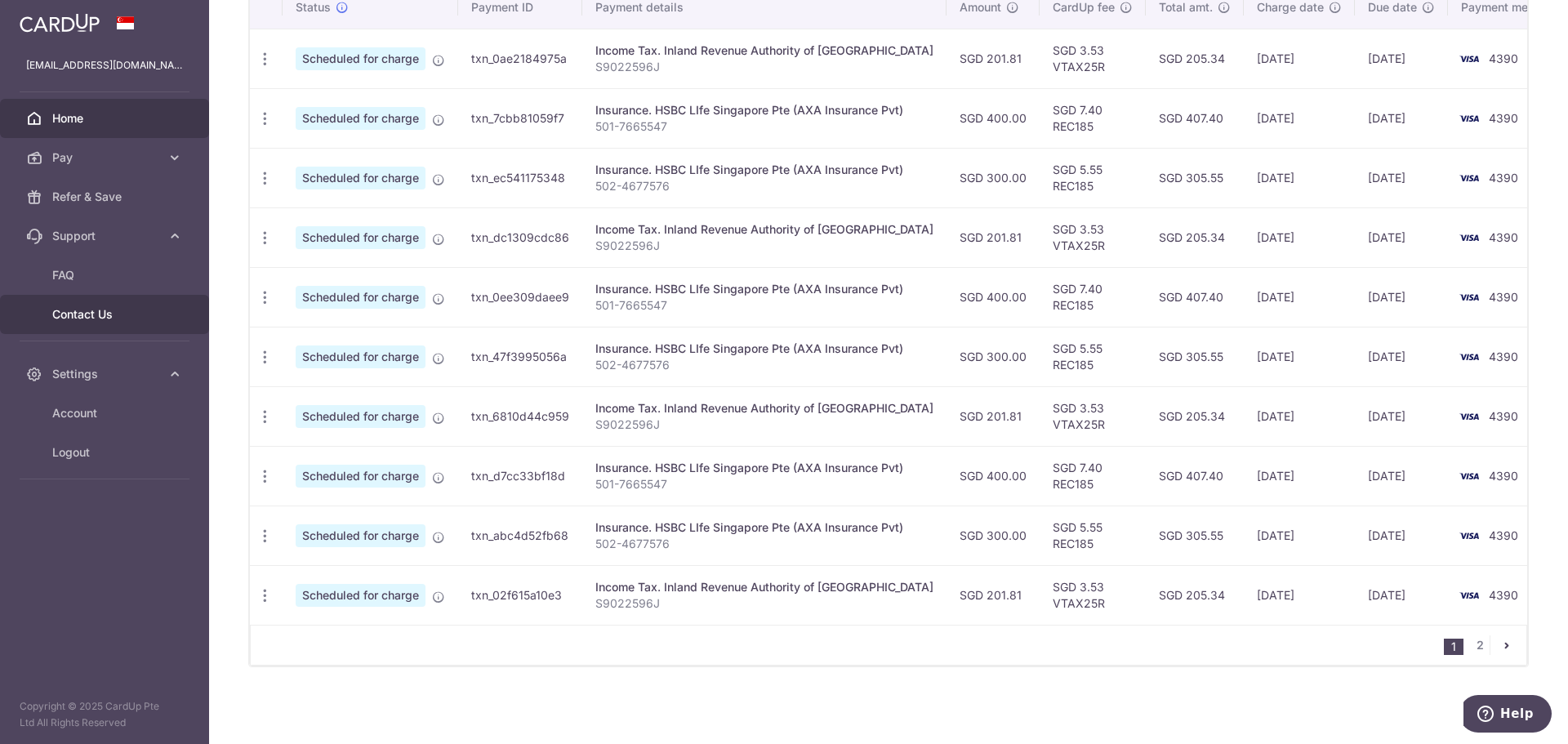
click at [97, 315] on span "Contact Us" at bounding box center [106, 314] width 107 height 16
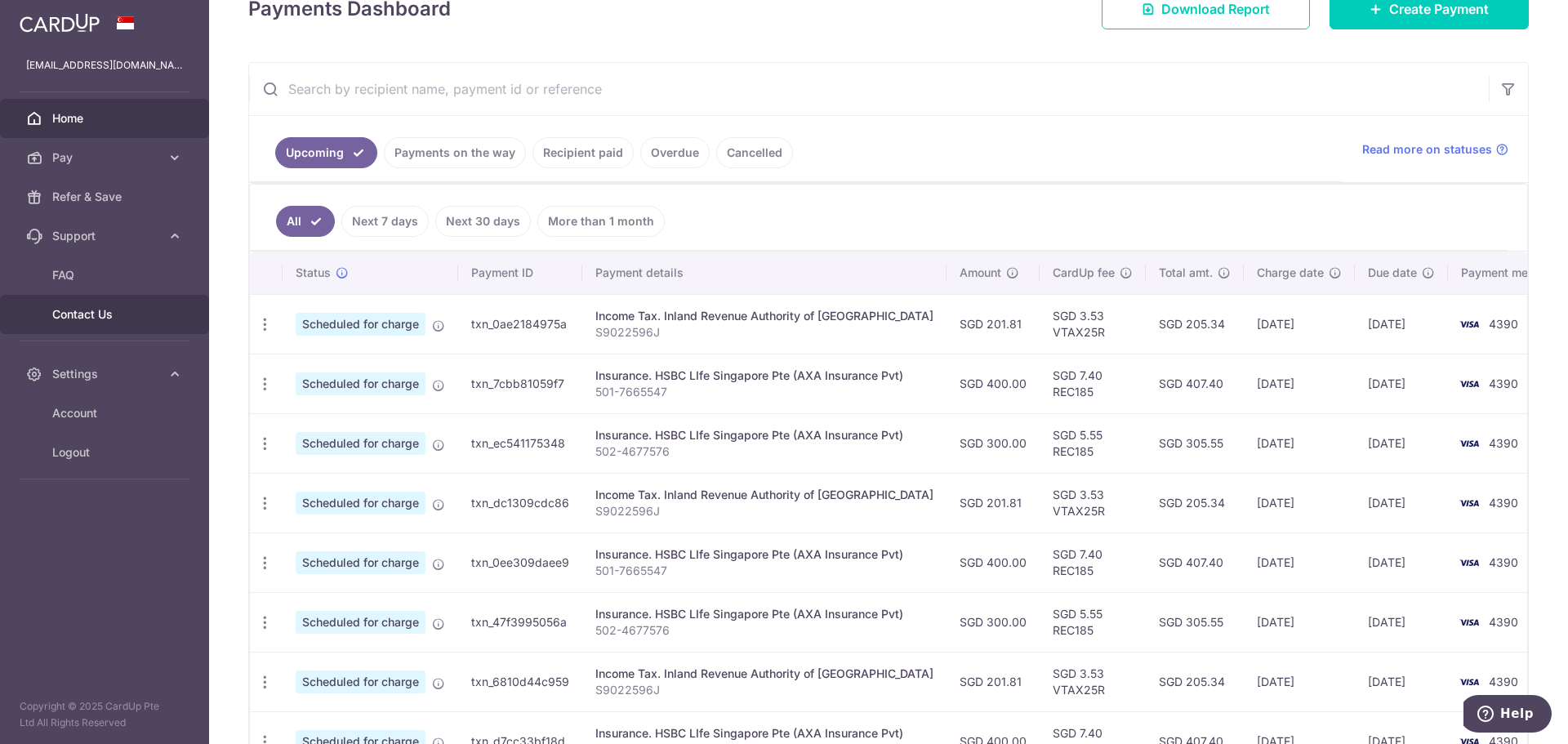
scroll to position [200, 0]
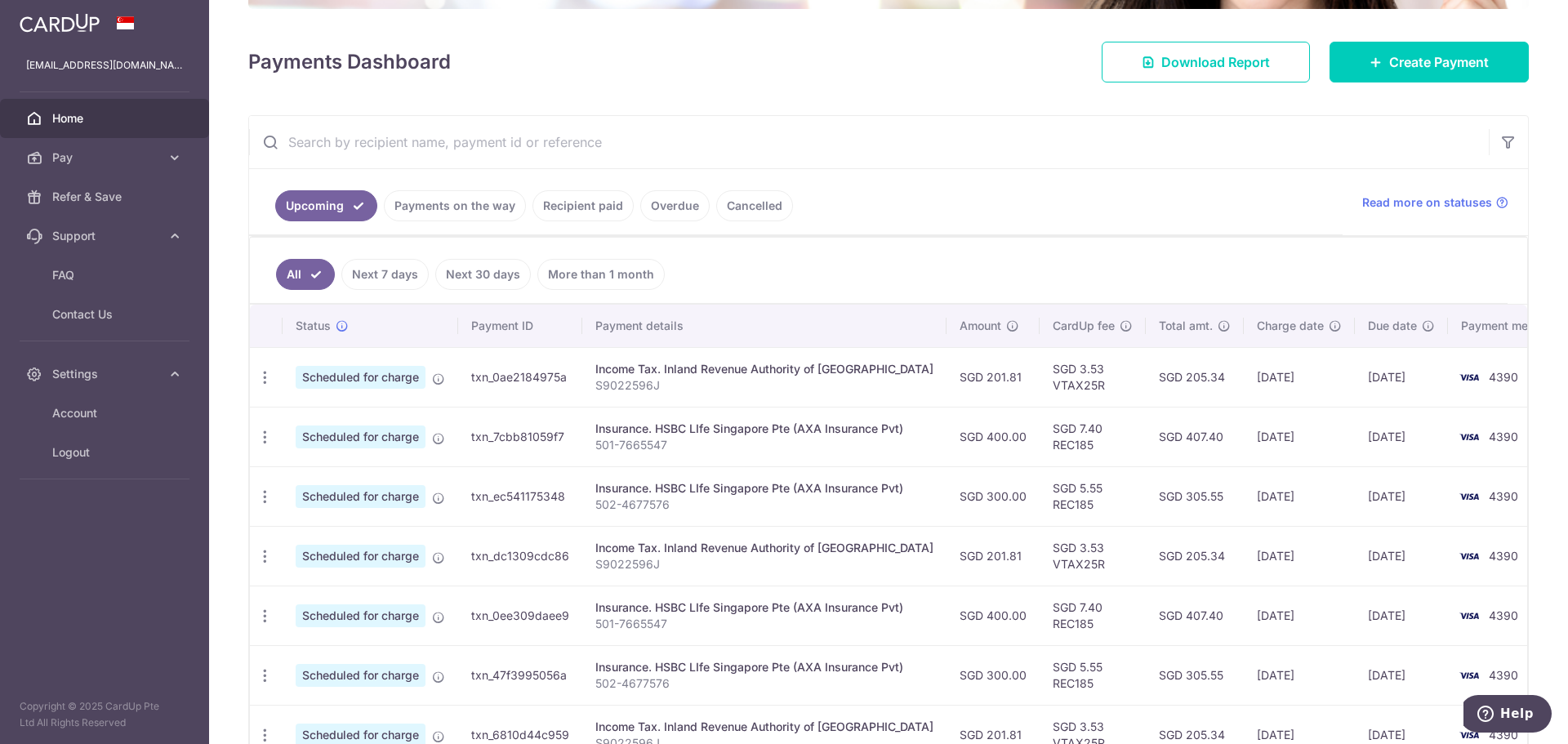
click at [593, 209] on link "Recipient paid" at bounding box center [583, 206] width 101 height 31
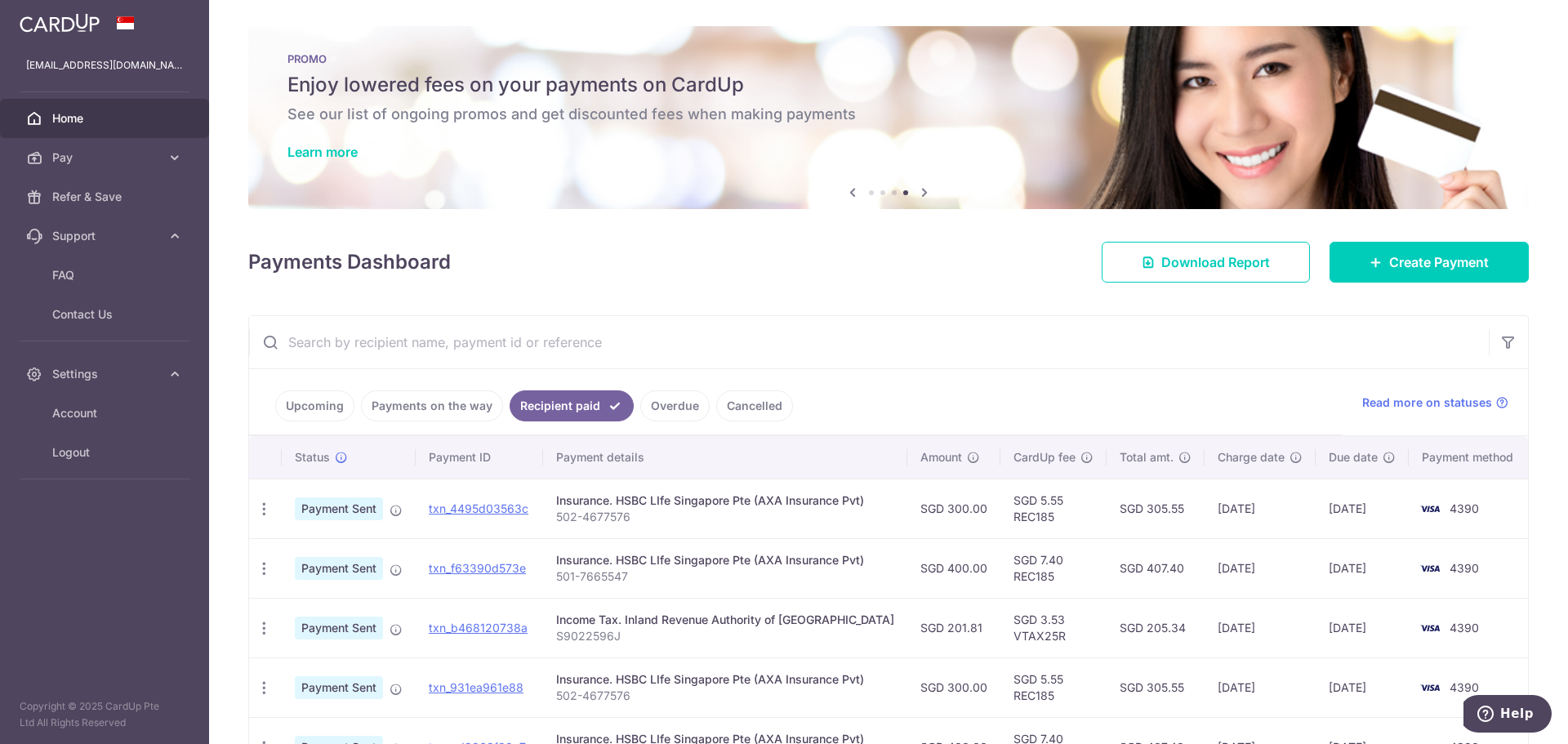
click at [445, 350] on input "text" at bounding box center [869, 342] width 1240 height 52
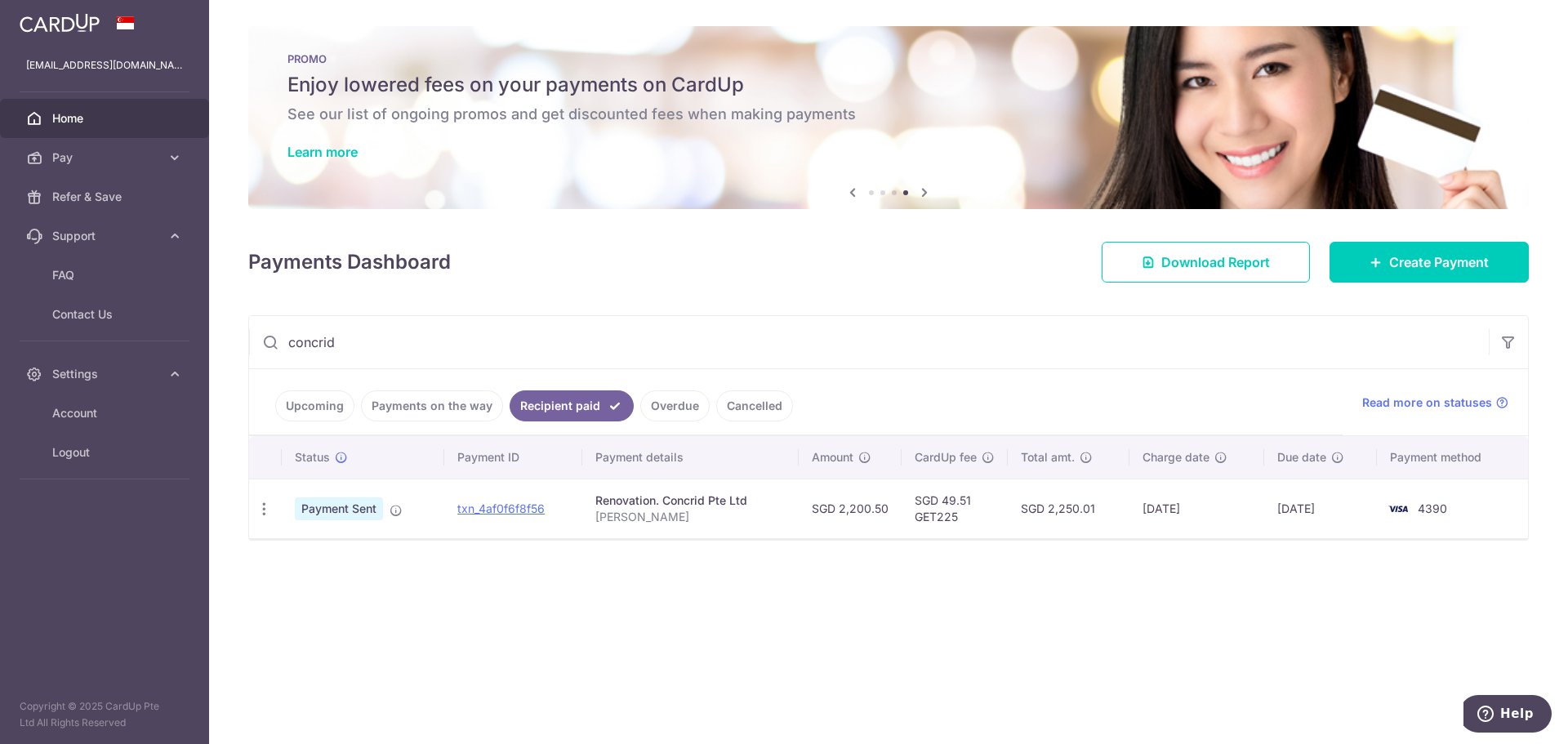
type input "concrid"
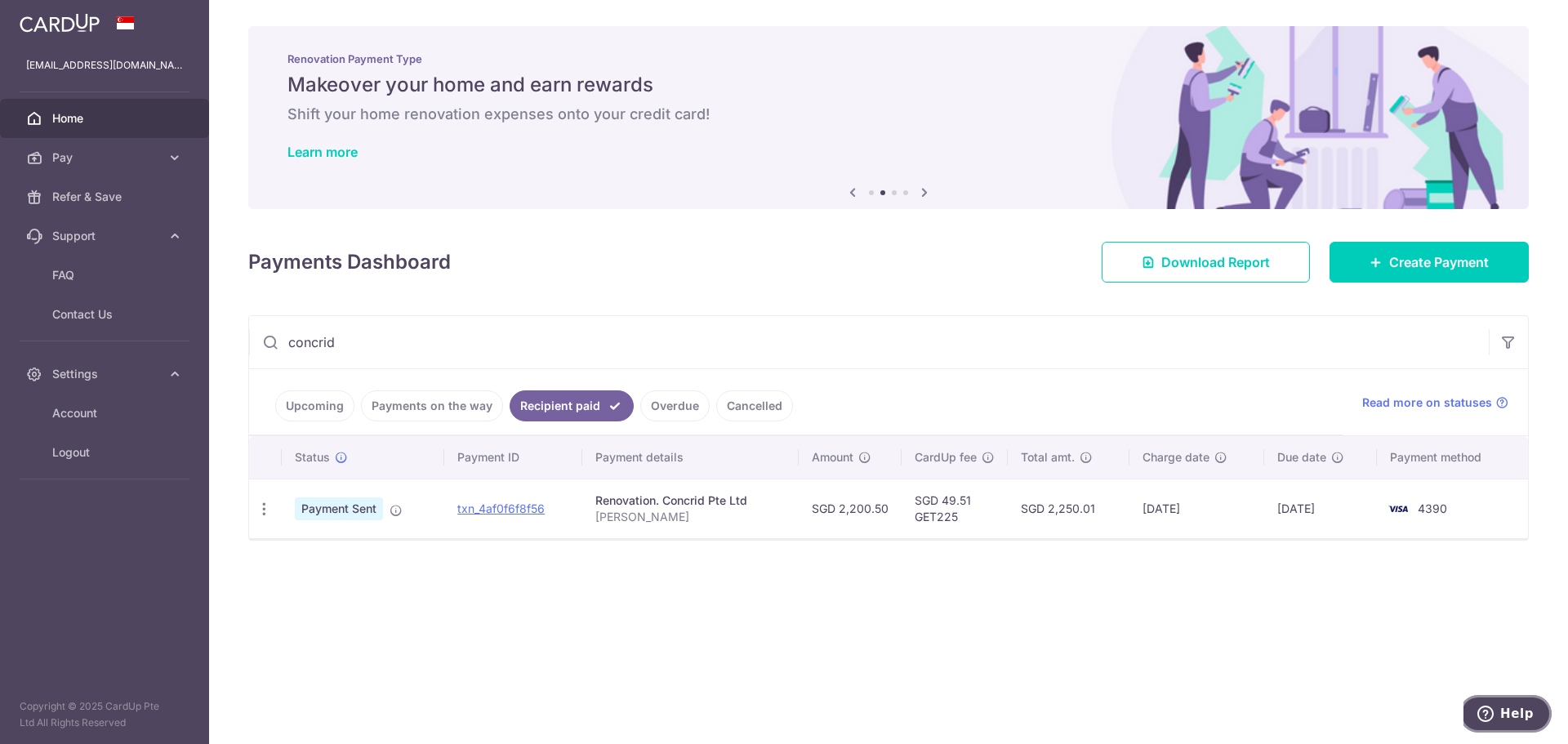
click at [1479, 712] on button "Help" at bounding box center [1506, 714] width 92 height 38
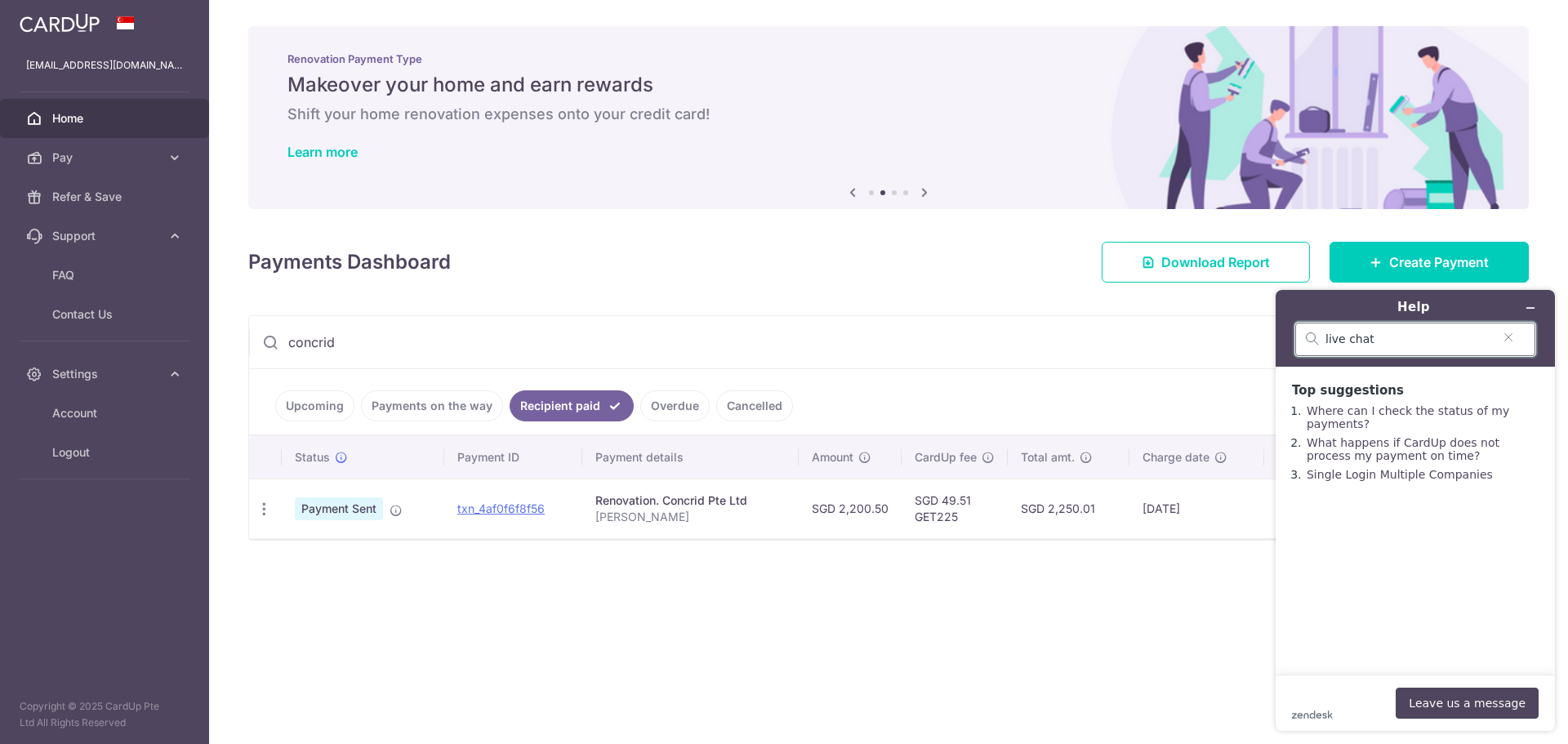
drag, startPoint x: 1393, startPoint y: 333, endPoint x: 2325, endPoint y: 644, distance: 982.5
click html "Help live chat Top suggestions Where can I check the status of my payments? Wha…"
type input "speak to someone"
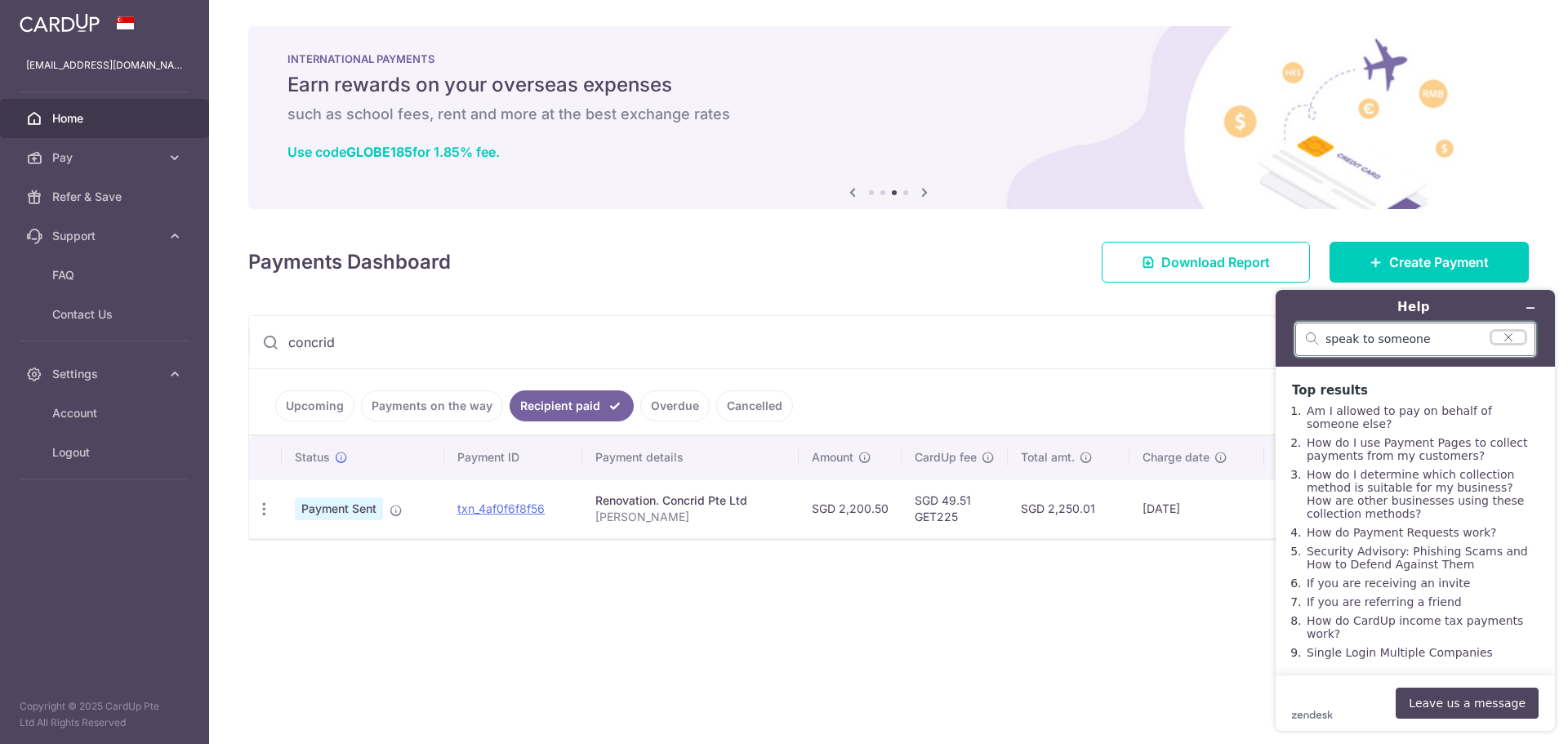
drag, startPoint x: 1512, startPoint y: 339, endPoint x: 1470, endPoint y: 351, distance: 43.7
click at [1512, 338] on icon "Clear search" at bounding box center [1508, 337] width 13 height 12
click at [1349, 339] on input "search" at bounding box center [1425, 339] width 200 height 14
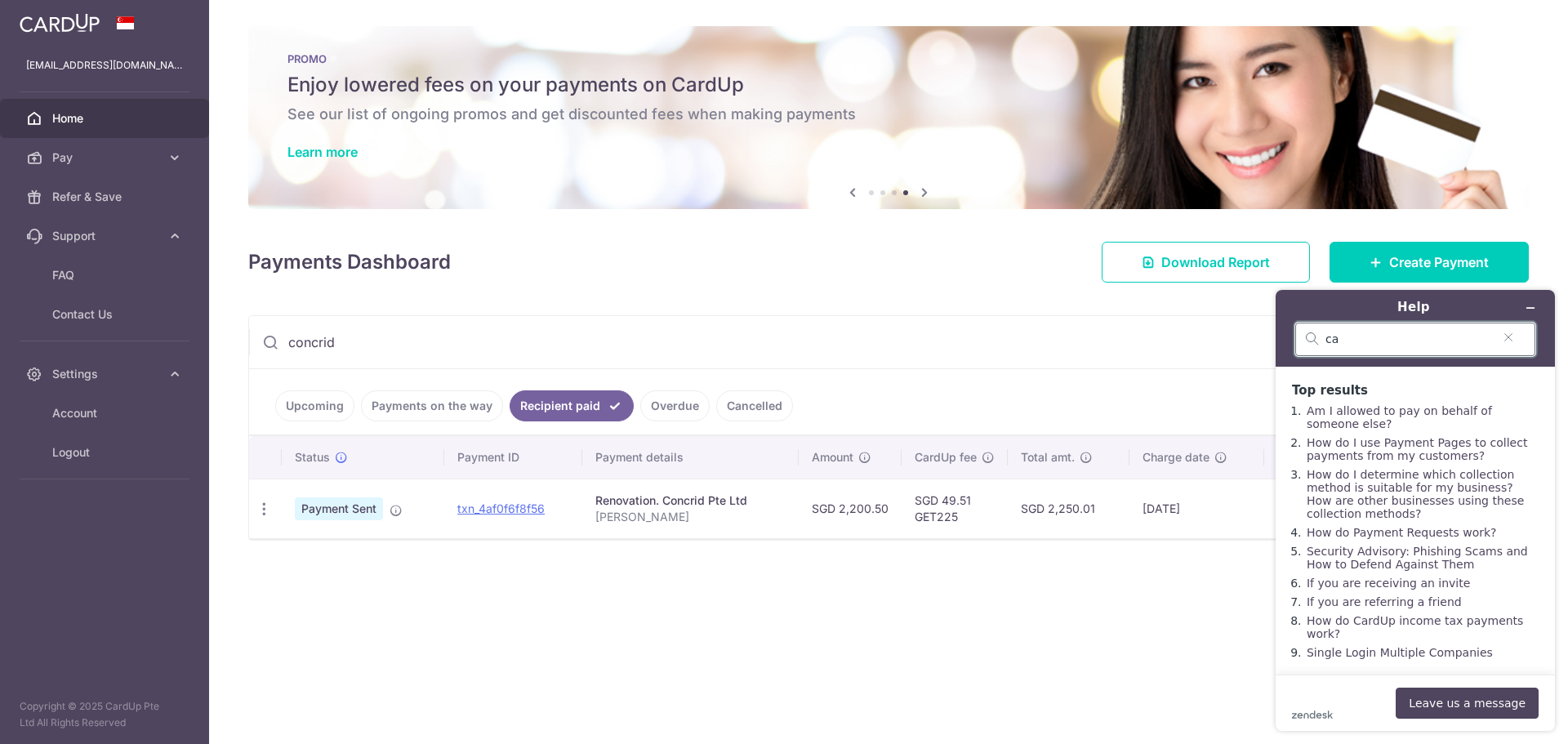
type input "c"
type input "speak to someone"
click at [1455, 705] on button "Leave us a message" at bounding box center [1467, 702] width 143 height 31
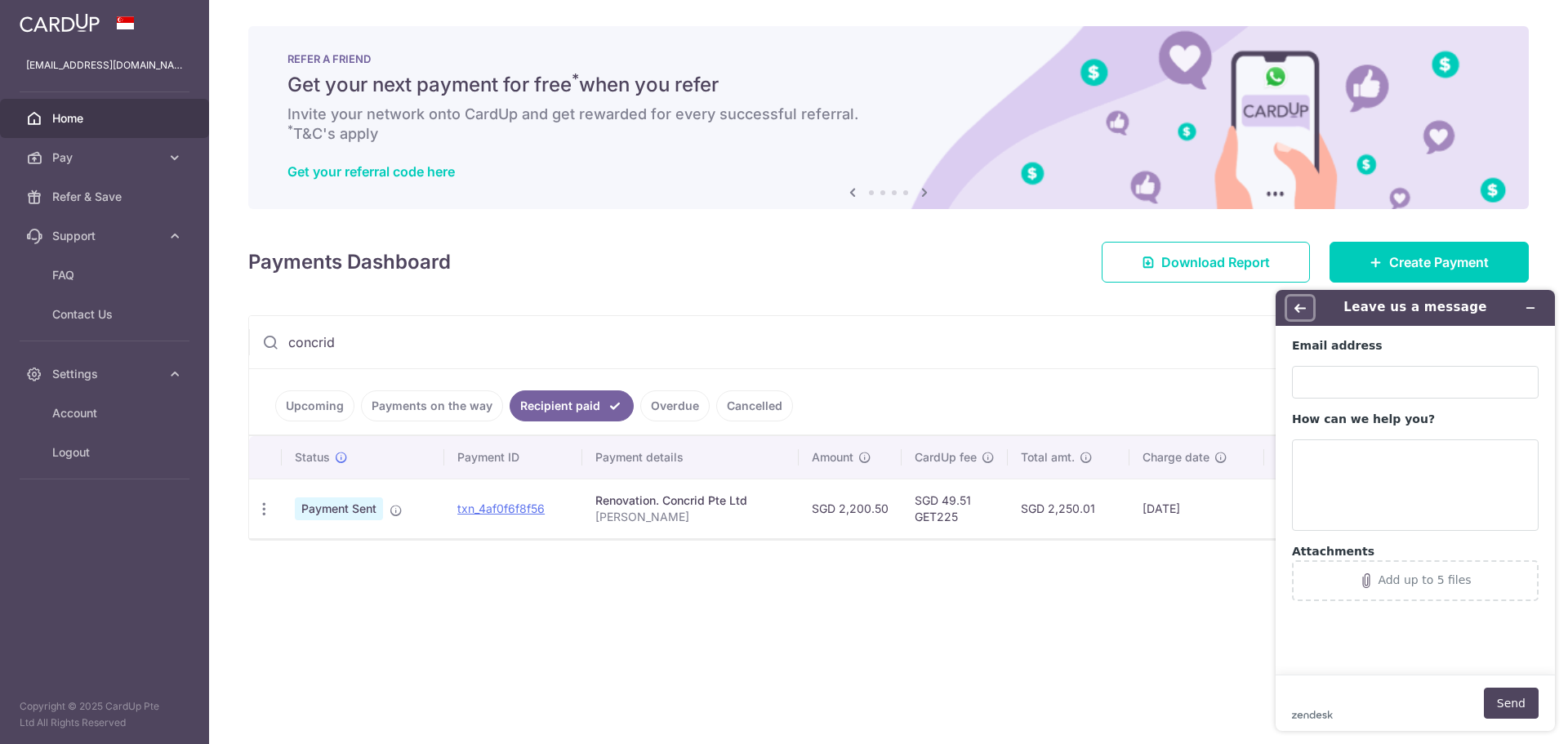
click at [1302, 308] on icon "Back" at bounding box center [1300, 308] width 12 height 9
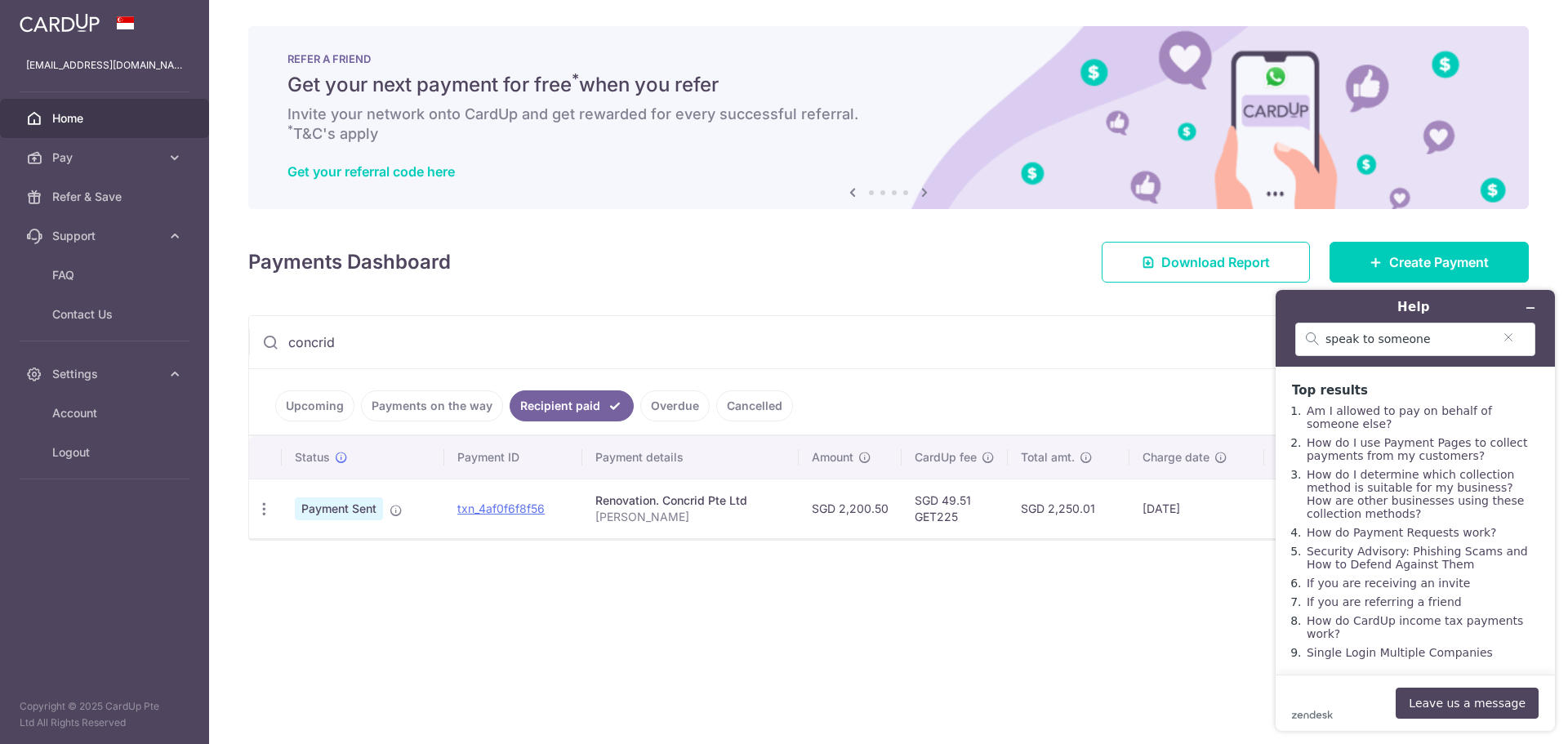
scroll to position [25, 0]
click at [1431, 350] on div "speak to someone" at bounding box center [1415, 339] width 240 height 33
drag, startPoint x: 1435, startPoint y: 342, endPoint x: 1062, endPoint y: 341, distance: 373.0
click html "Help speak to someone Top results Am I allowed to pay on behalf of someone else…"
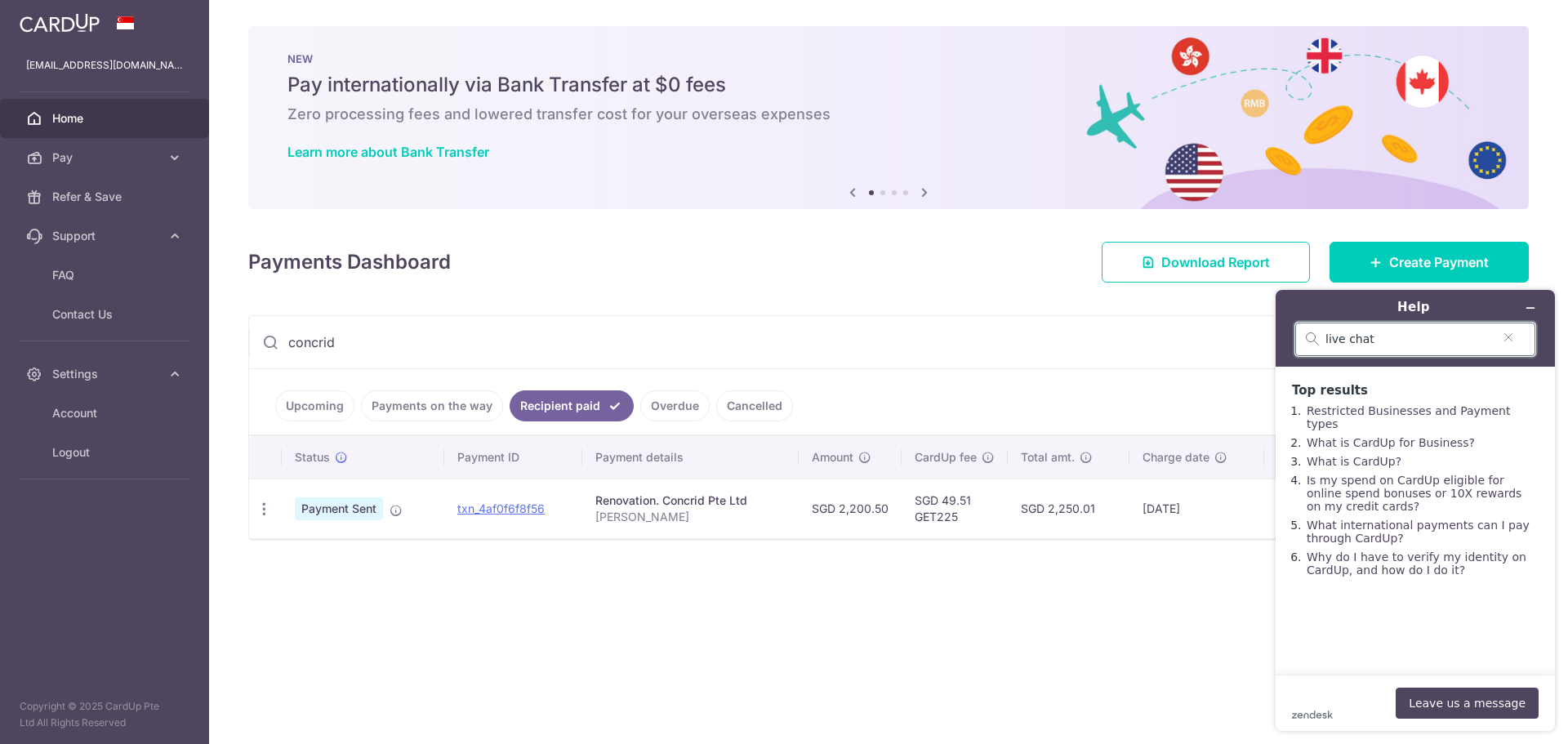
drag, startPoint x: 1395, startPoint y: 344, endPoint x: 1171, endPoint y: 340, distance: 224.0
click html "Help live chat Top results Restricted Businesses and Payment types What is Card…"
type input "chat with someone"
